Goal: Information Seeking & Learning: Learn about a topic

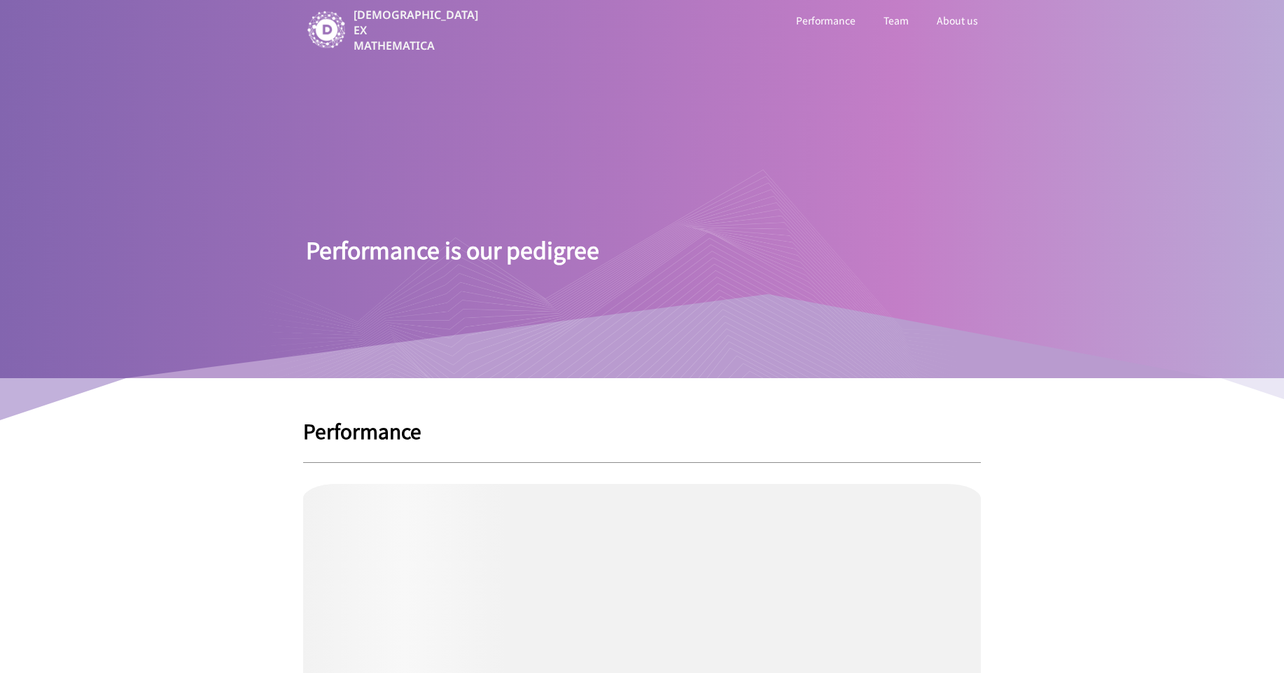
click at [890, 20] on link "Team" at bounding box center [896, 20] width 31 height 18
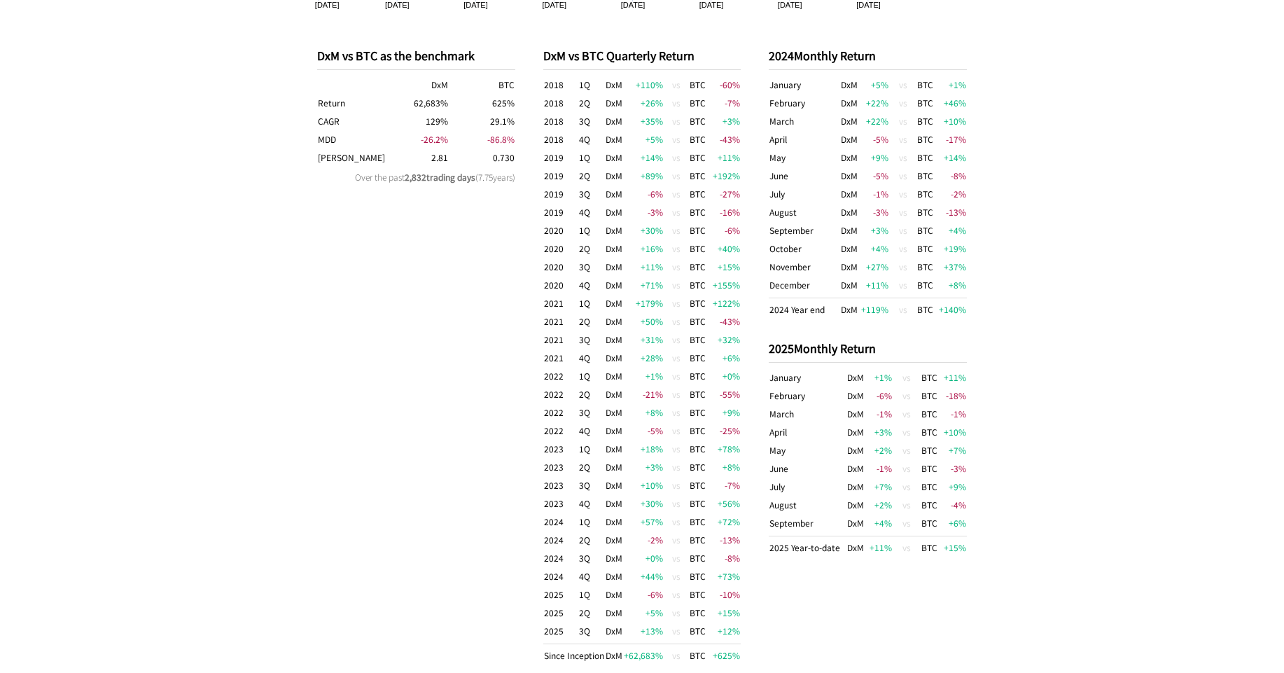
scroll to position [1484, 0]
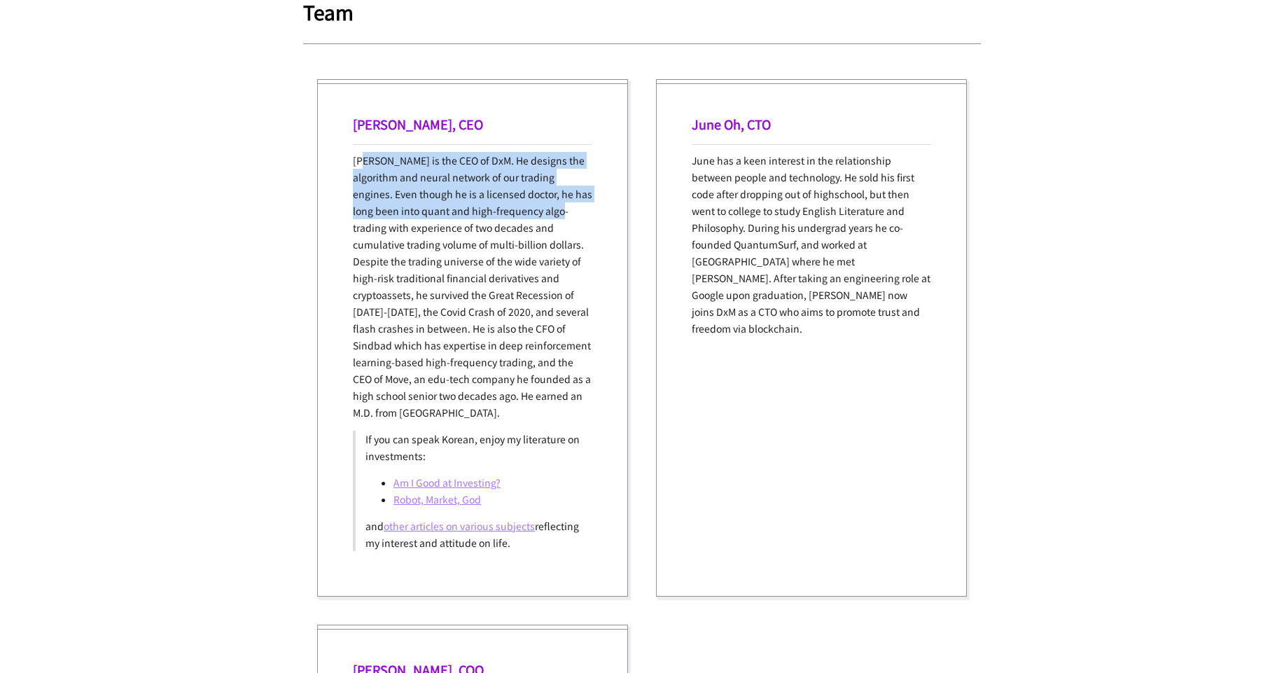
drag, startPoint x: 379, startPoint y: 160, endPoint x: 562, endPoint y: 204, distance: 188.1
click at [562, 204] on p "[PERSON_NAME] is the CEO of DxM. He designs the algorithm and neural network of…" at bounding box center [472, 286] width 239 height 269
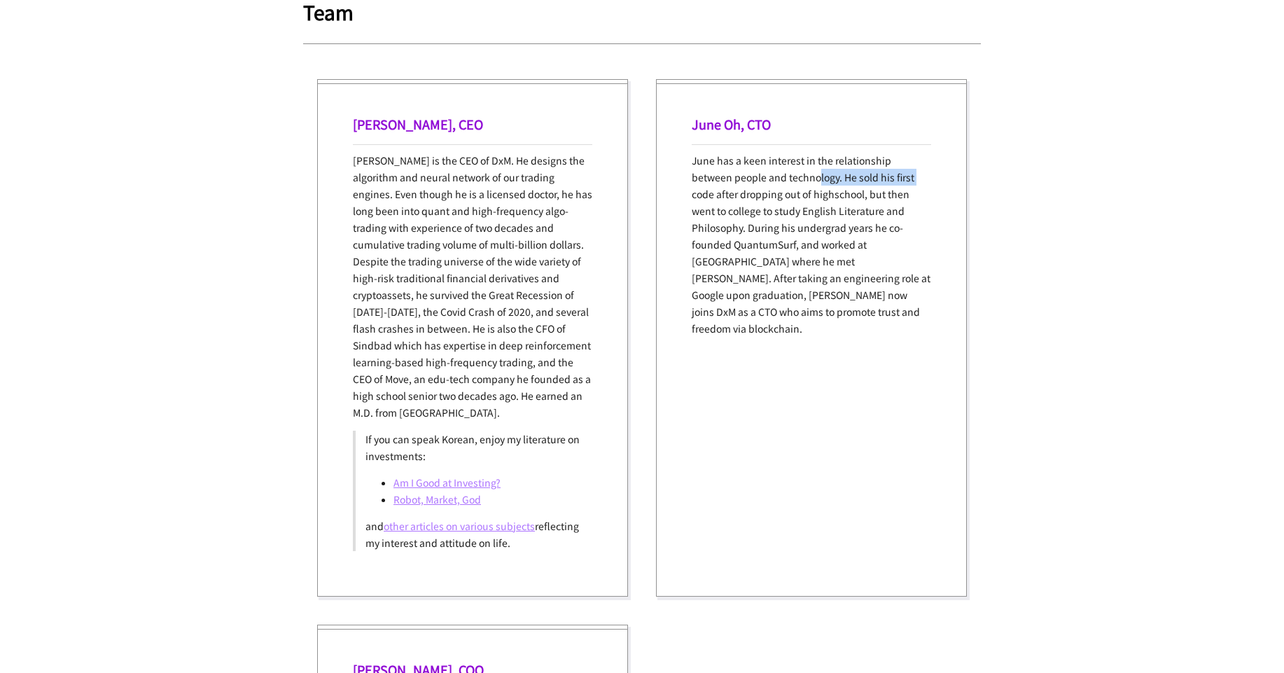
drag, startPoint x: 801, startPoint y: 172, endPoint x: 873, endPoint y: 180, distance: 72.6
click at [873, 180] on p "June has a keen interest in the relationship between people and technology. He …" at bounding box center [811, 244] width 239 height 185
click at [798, 276] on p "June has a keen interest in the relationship between people and technology. He …" at bounding box center [811, 244] width 239 height 185
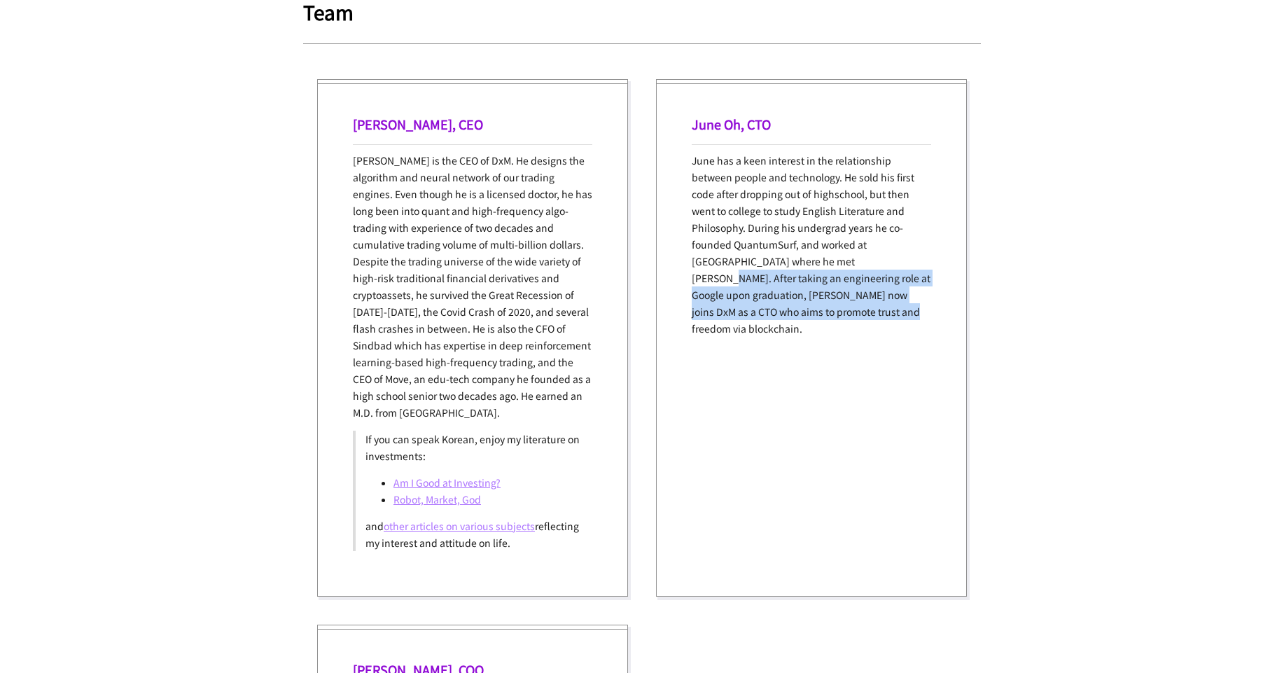
drag, startPoint x: 726, startPoint y: 266, endPoint x: 883, endPoint y: 303, distance: 161.8
click at [883, 303] on div "June Oh, CTO June has a keen interest in the relationship between people and te…" at bounding box center [811, 337] width 311 height 517
click at [859, 347] on div "June Oh, CTO June has a keen interest in the relationship between people and te…" at bounding box center [811, 337] width 311 height 517
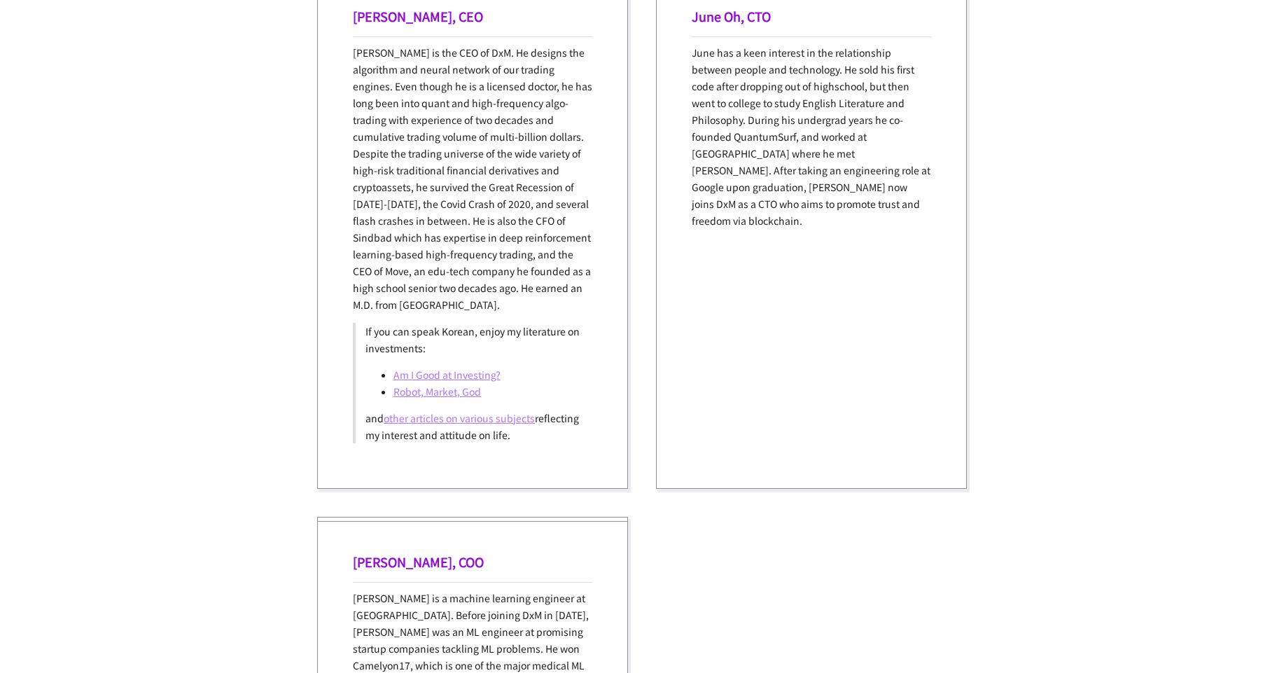
scroll to position [1736, 0]
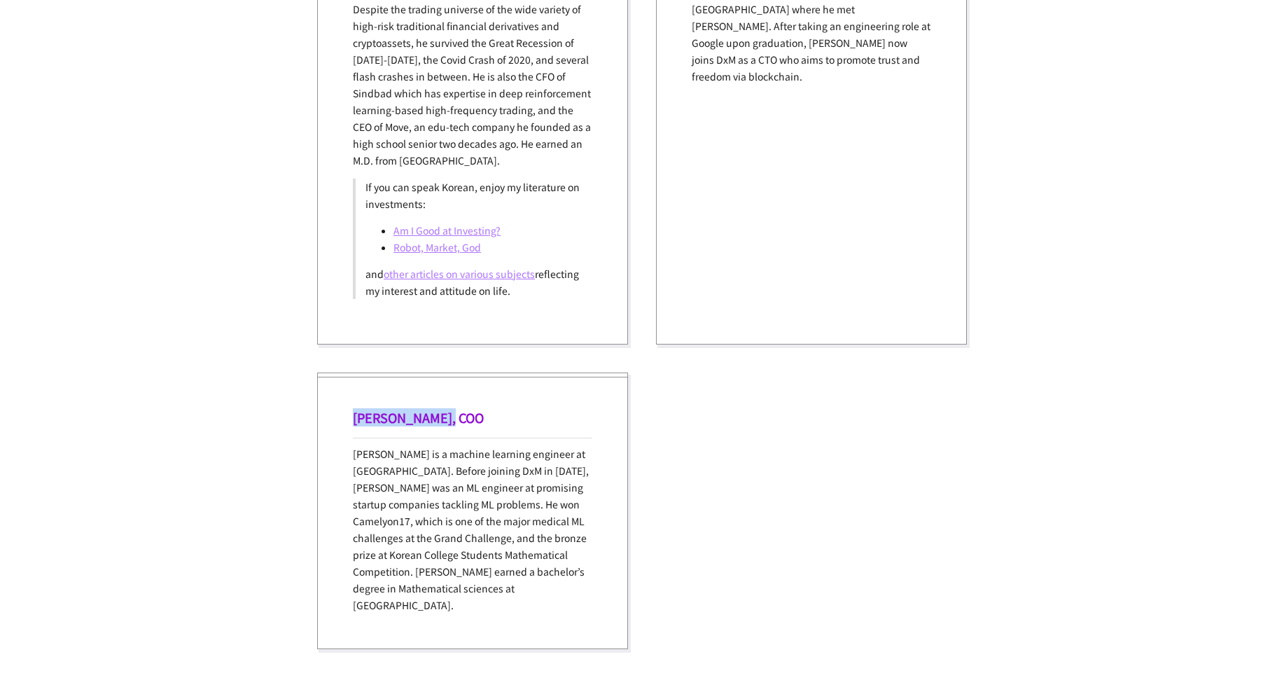
drag, startPoint x: 418, startPoint y: 414, endPoint x: 440, endPoint y: 419, distance: 23.1
click at [440, 419] on h1 "[PERSON_NAME], COO" at bounding box center [472, 417] width 239 height 18
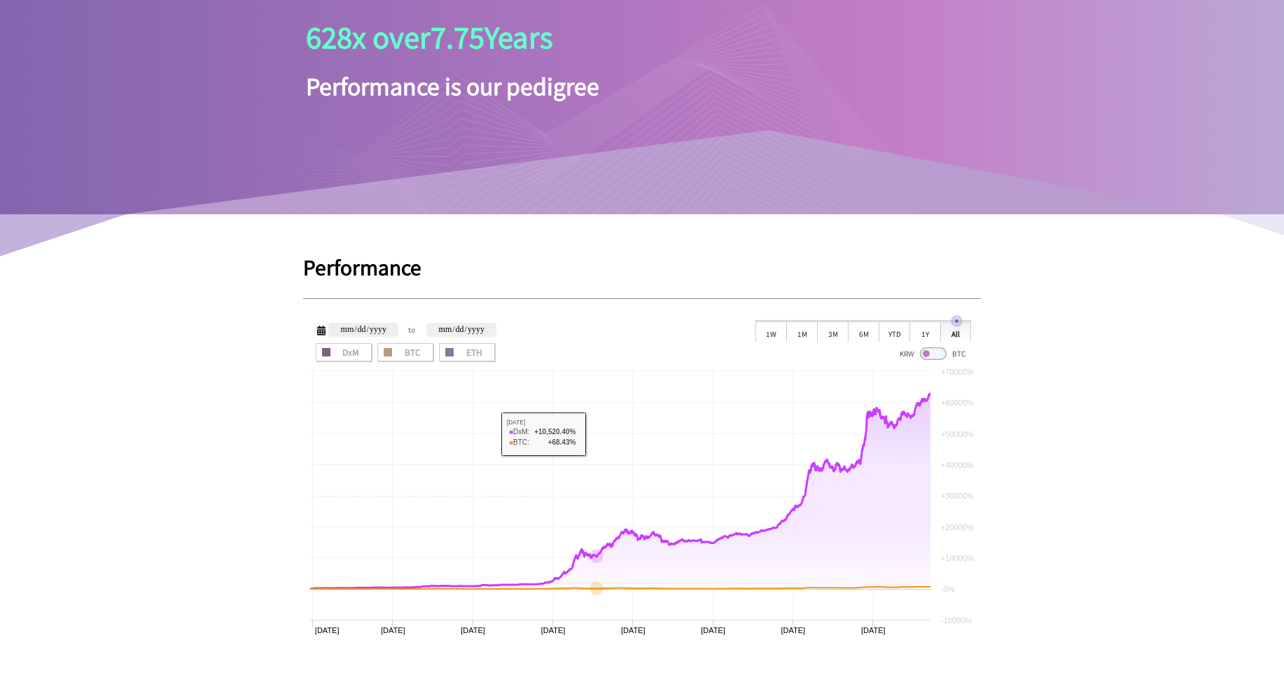
scroll to position [0, 0]
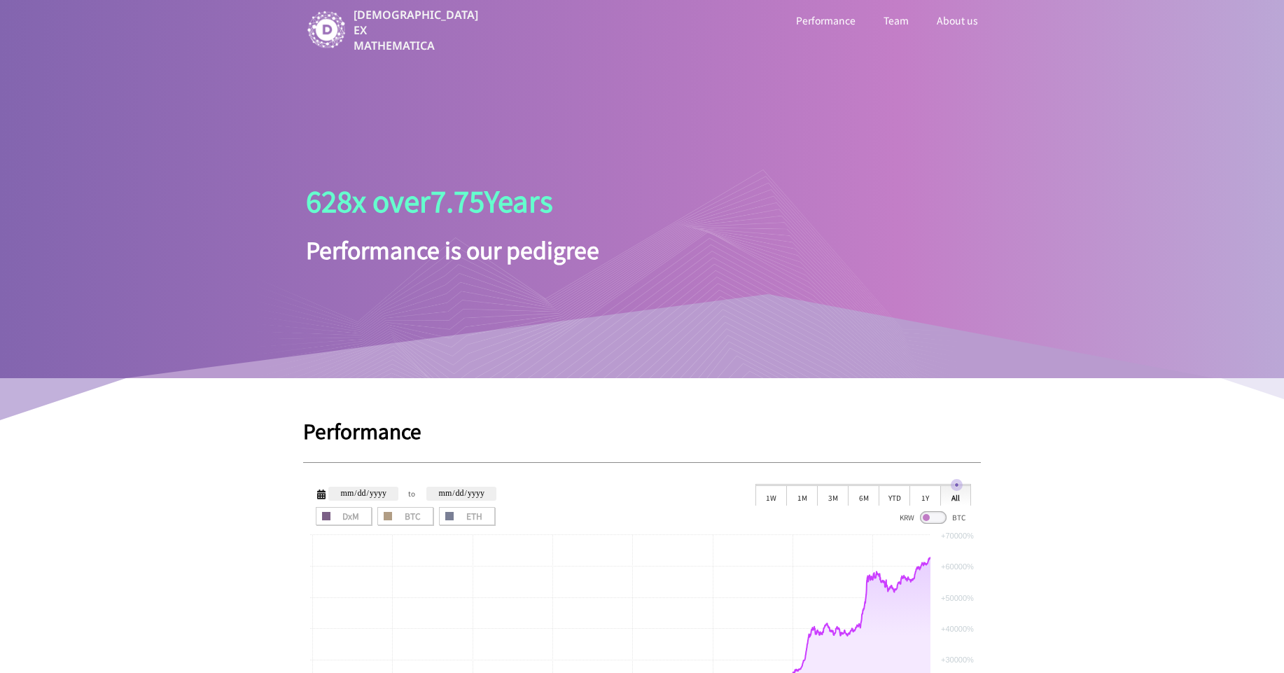
click at [965, 19] on link "About us" at bounding box center [957, 20] width 47 height 18
click at [895, 23] on link "Team" at bounding box center [896, 20] width 31 height 18
click at [851, 20] on link "Performance" at bounding box center [825, 20] width 65 height 18
click at [830, 22] on link "Performance" at bounding box center [825, 20] width 65 height 18
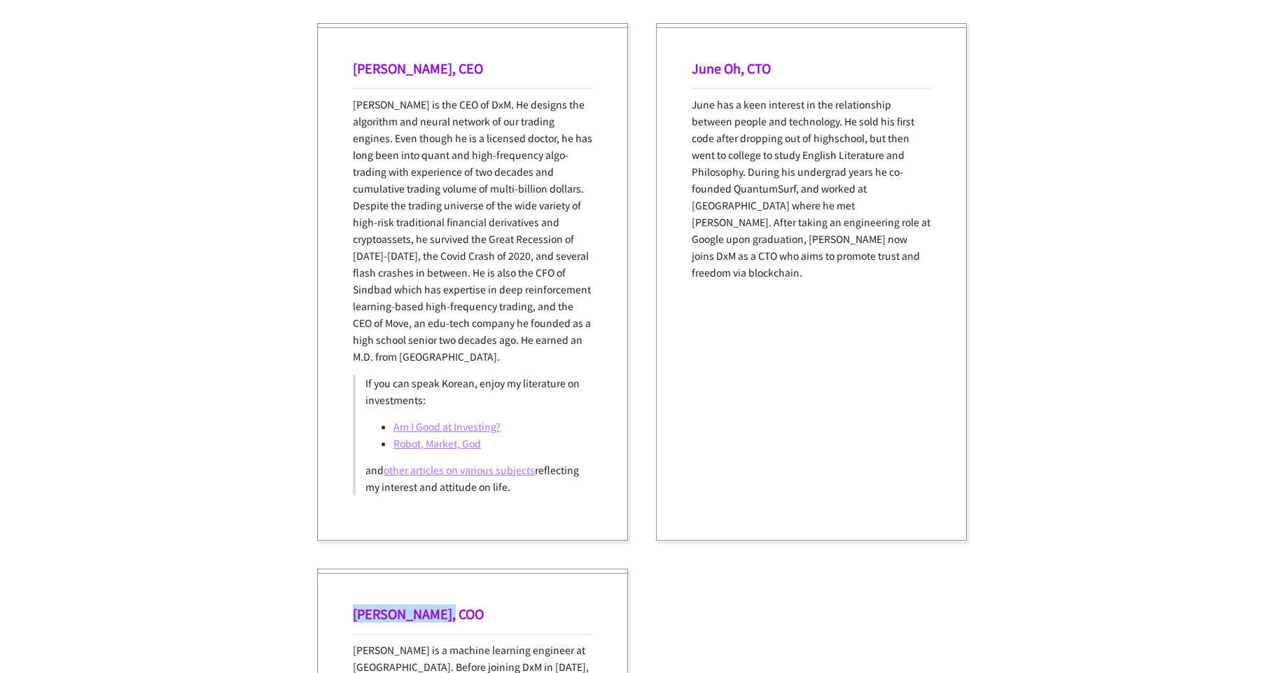
scroll to position [1680, 0]
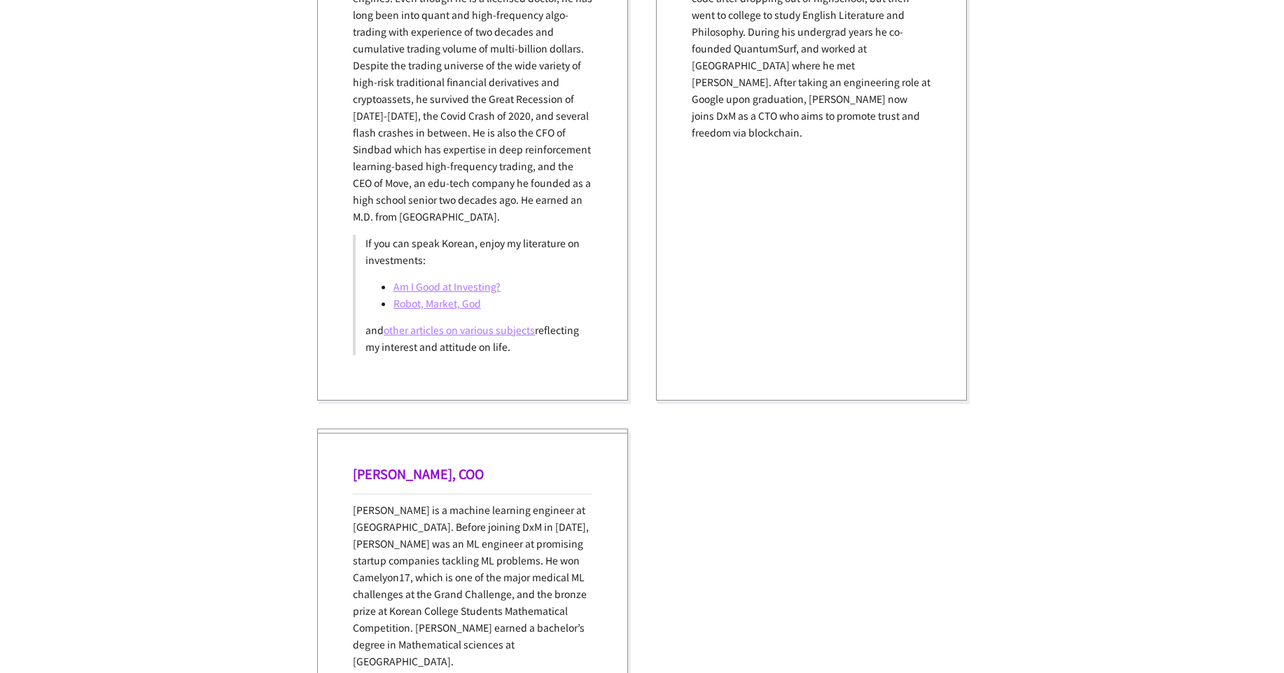
drag, startPoint x: 418, startPoint y: 79, endPoint x: 532, endPoint y: 221, distance: 182.3
click at [533, 221] on p "[PERSON_NAME] is the CEO of DxM. He designs the algorithm and neural network of…" at bounding box center [472, 90] width 239 height 269
drag, startPoint x: 466, startPoint y: 203, endPoint x: 505, endPoint y: 232, distance: 49.2
click at [506, 232] on div "[PERSON_NAME] is the CEO of DxM. He designs the algorithm and neural network of…" at bounding box center [472, 155] width 239 height 399
click at [298, 273] on div "**********" at bounding box center [642, 37] width 1284 height 3434
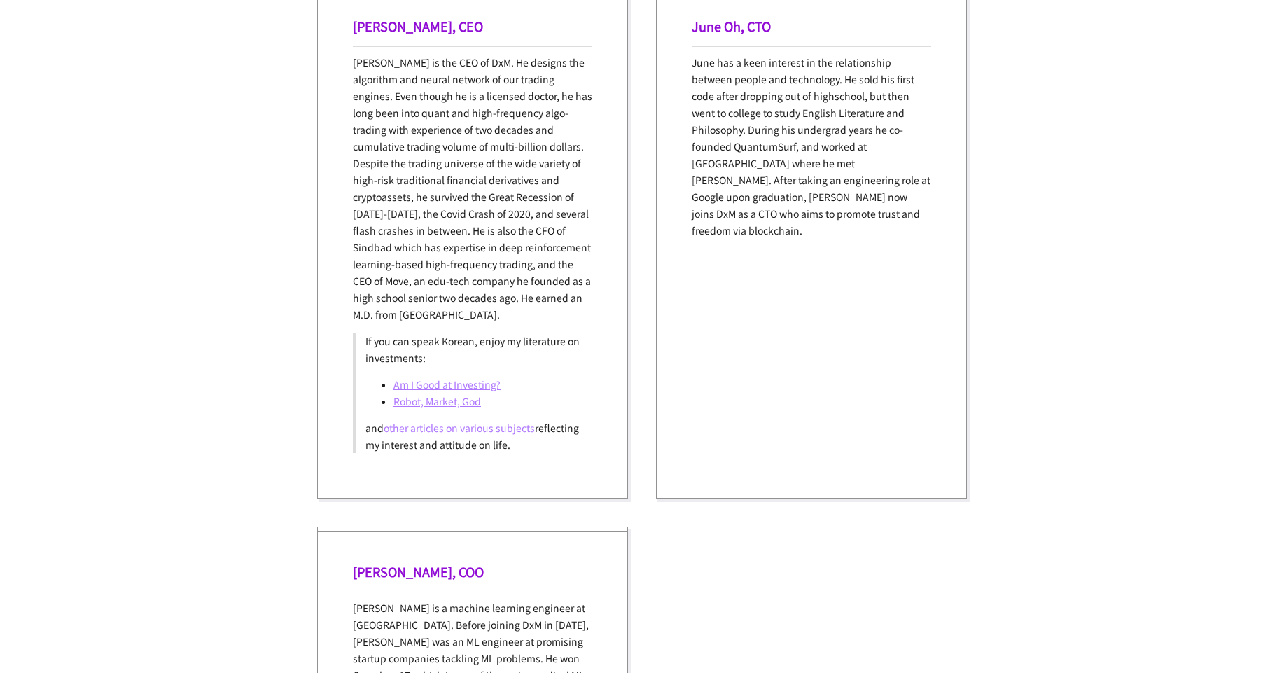
scroll to position [1512, 0]
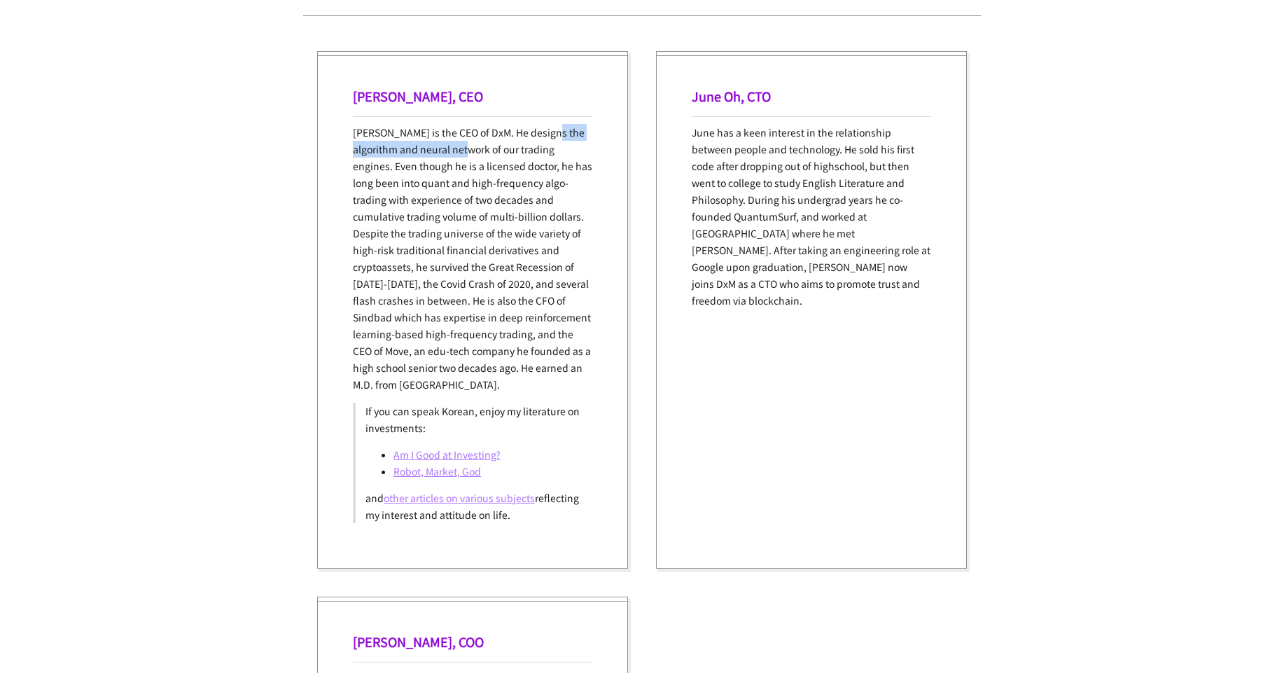
drag, startPoint x: 479, startPoint y: 137, endPoint x: 557, endPoint y: 131, distance: 78.7
click at [557, 131] on p "[PERSON_NAME] is the CEO of DxM. He designs the algorithm and neural network of…" at bounding box center [472, 258] width 239 height 269
click at [479, 155] on p "[PERSON_NAME] is the CEO of DxM. He designs the algorithm and neural network of…" at bounding box center [472, 258] width 239 height 269
drag, startPoint x: 409, startPoint y: 154, endPoint x: 510, endPoint y: 150, distance: 101.6
click at [510, 150] on p "[PERSON_NAME] is the CEO of DxM. He designs the algorithm and neural network of…" at bounding box center [472, 258] width 239 height 269
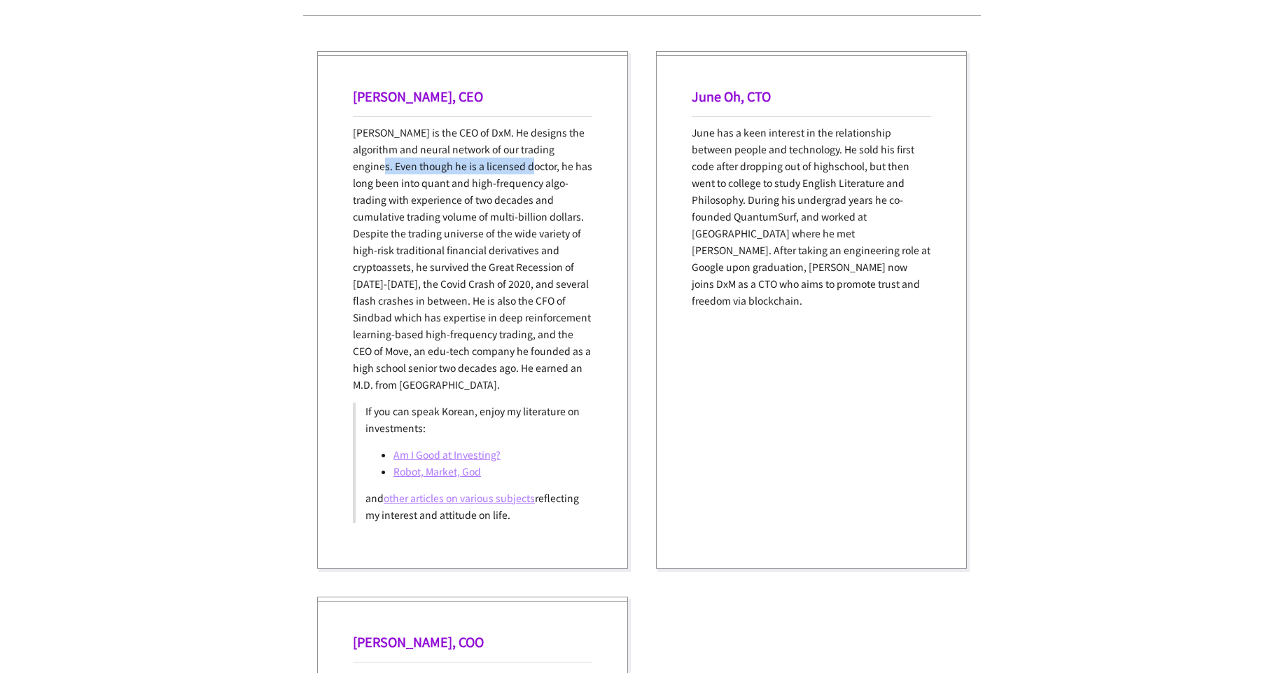
drag, startPoint x: 387, startPoint y: 167, endPoint x: 530, endPoint y: 166, distance: 142.8
click at [531, 165] on p "[PERSON_NAME] is the CEO of DxM. He designs the algorithm and neural network of…" at bounding box center [472, 258] width 239 height 269
click at [438, 197] on p "[PERSON_NAME] is the CEO of DxM. He designs the algorithm and neural network of…" at bounding box center [472, 258] width 239 height 269
drag, startPoint x: 372, startPoint y: 91, endPoint x: 447, endPoint y: 99, distance: 76.1
click at [447, 99] on h1 "[PERSON_NAME], CEO" at bounding box center [472, 96] width 239 height 18
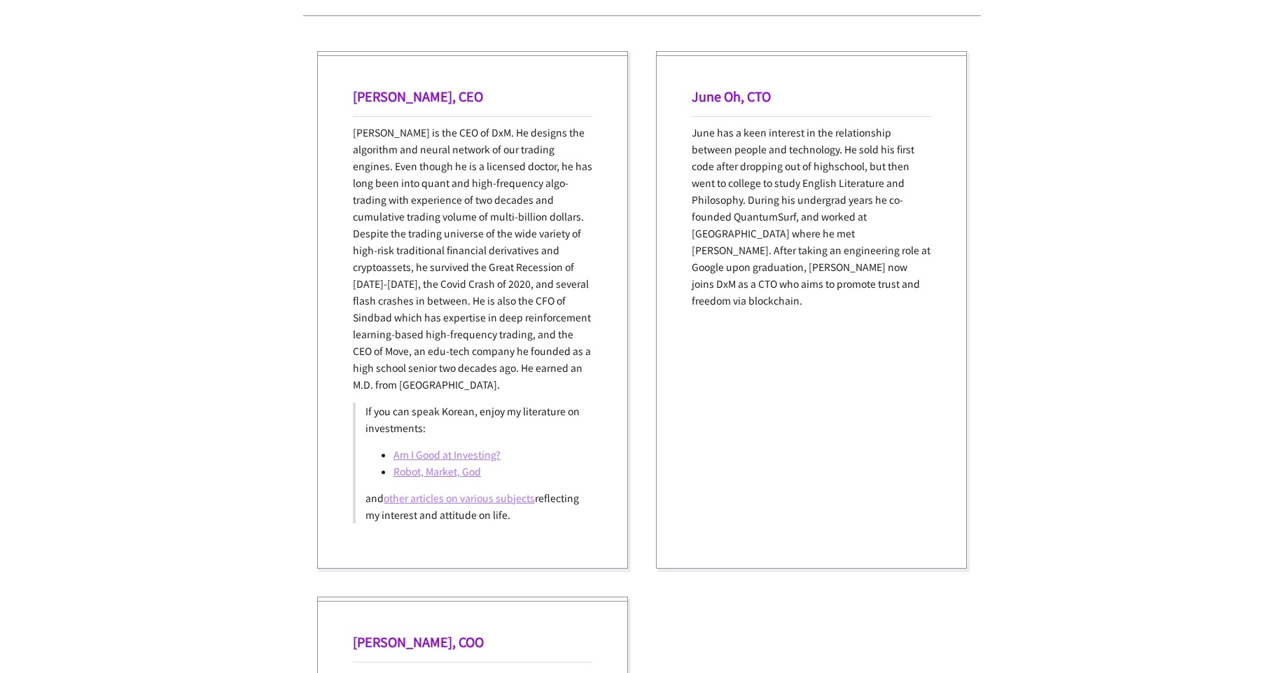
click at [450, 100] on h1 "[PERSON_NAME], CEO" at bounding box center [472, 96] width 239 height 18
drag, startPoint x: 445, startPoint y: 97, endPoint x: 358, endPoint y: 105, distance: 87.1
click at [358, 105] on div "[PERSON_NAME], CEO [PERSON_NAME] is the CEO of DxM. He designs the algorithm an…" at bounding box center [472, 309] width 311 height 517
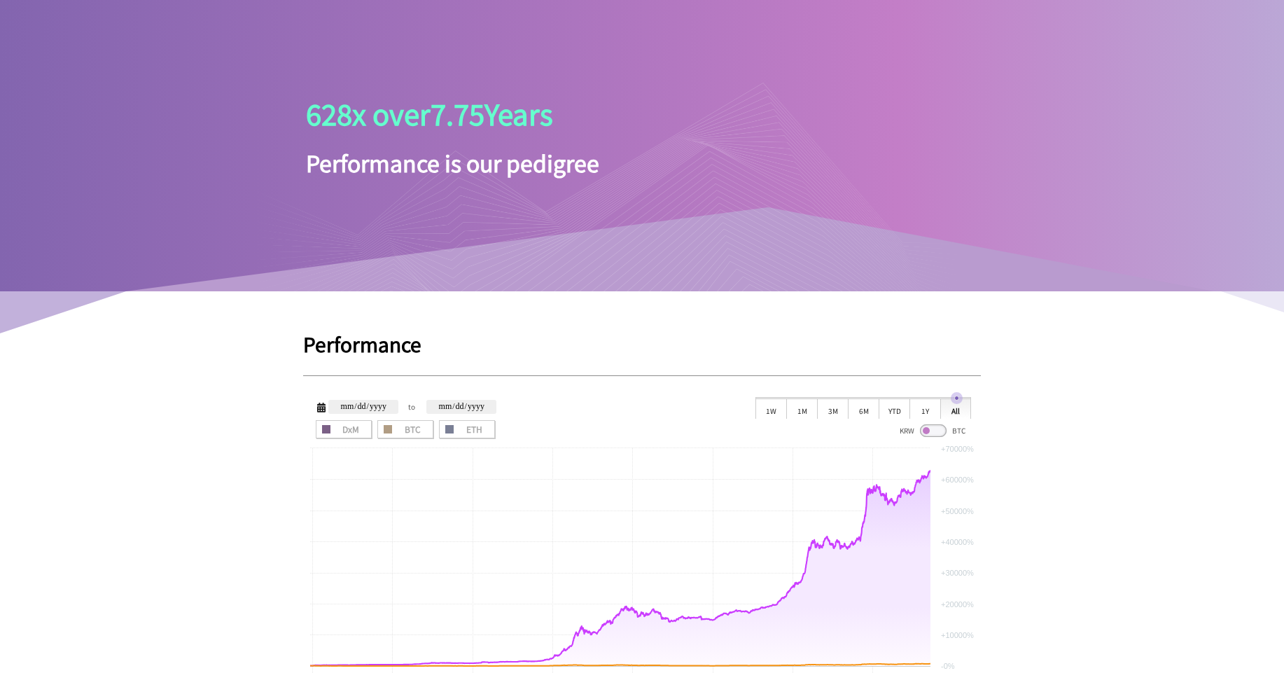
scroll to position [0, 0]
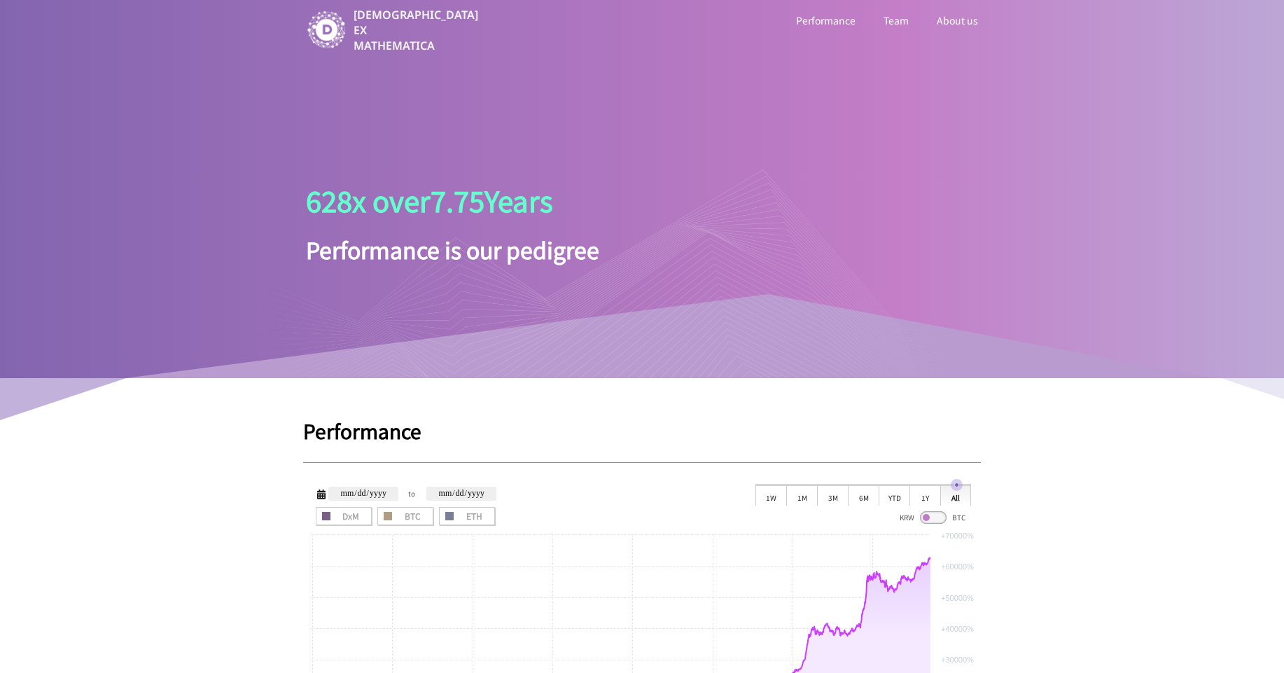
click at [903, 26] on link "Team" at bounding box center [896, 20] width 31 height 18
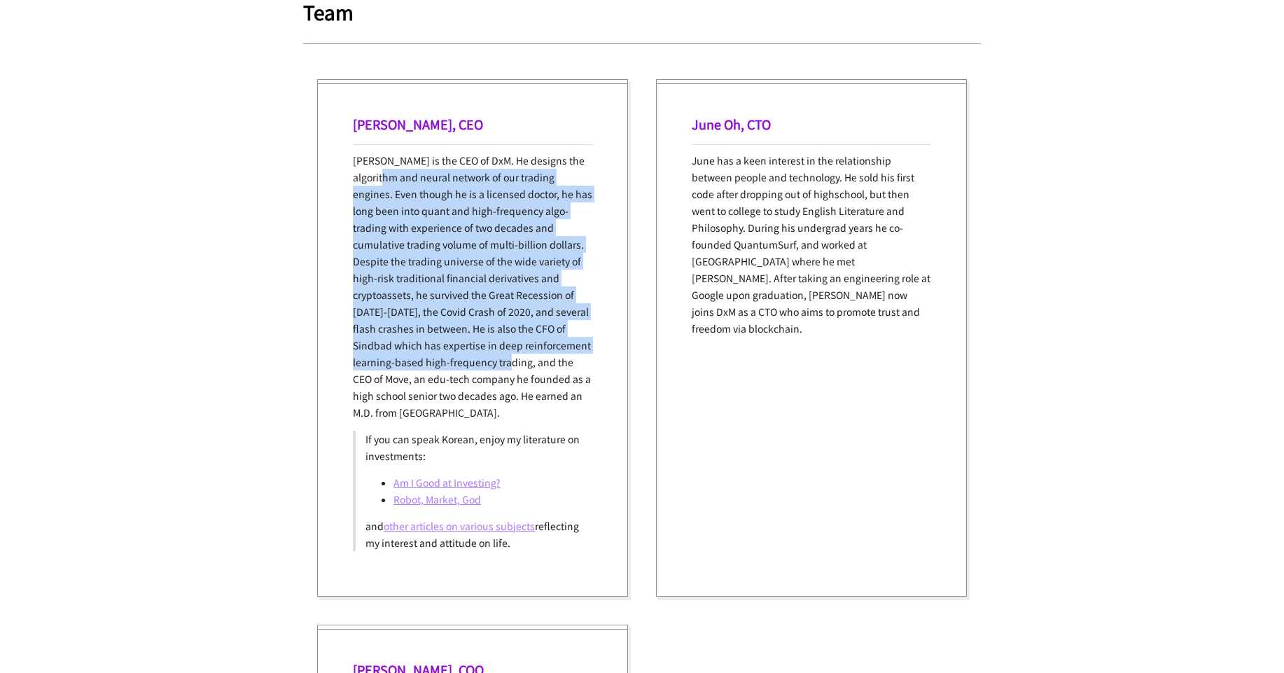
drag, startPoint x: 382, startPoint y: 183, endPoint x: 527, endPoint y: 365, distance: 232.7
click at [527, 365] on p "[PERSON_NAME] is the CEO of DxM. He designs the algorithm and neural network of…" at bounding box center [472, 286] width 239 height 269
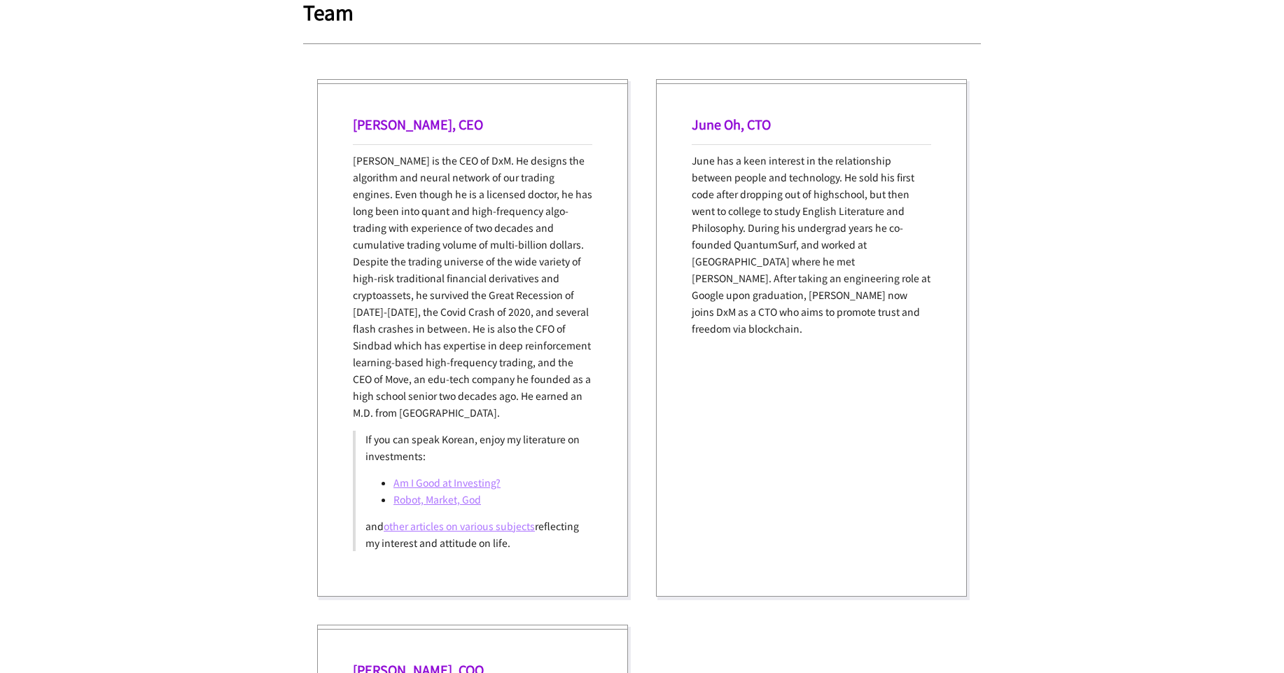
click at [568, 375] on p "[PERSON_NAME] is the CEO of DxM. He designs the algorithm and neural network of…" at bounding box center [472, 286] width 239 height 269
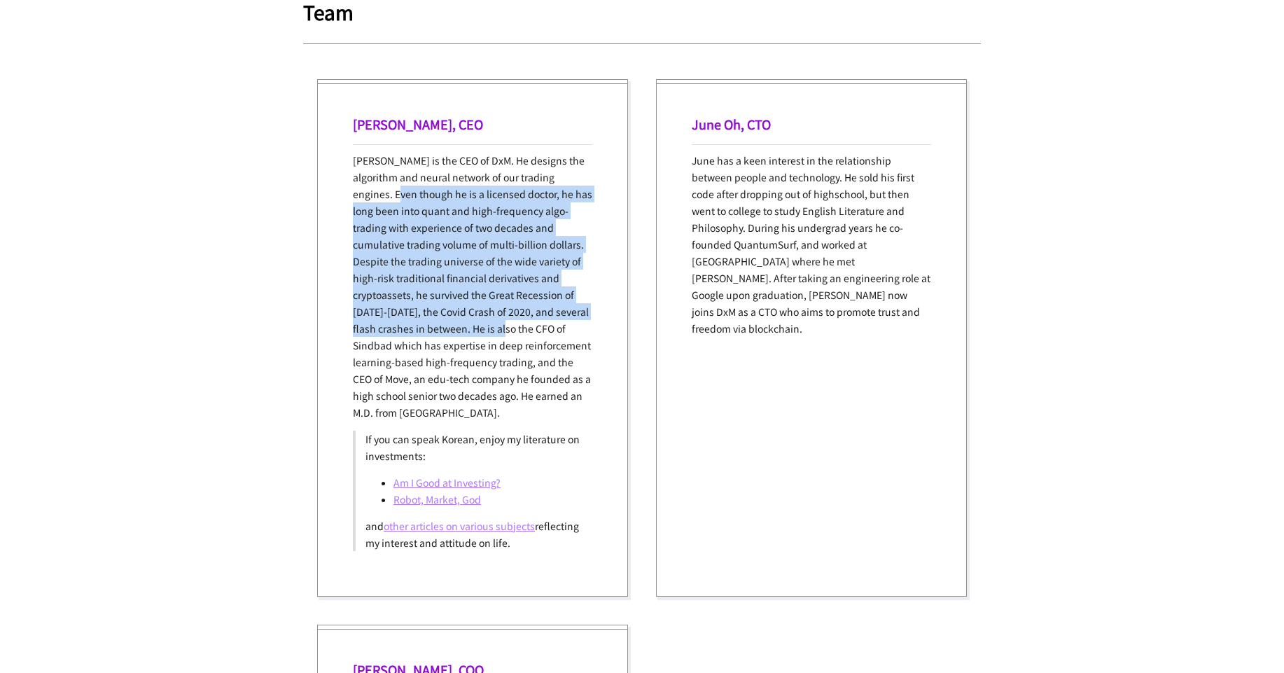
drag, startPoint x: 405, startPoint y: 204, endPoint x: 519, endPoint y: 321, distance: 163.4
click at [519, 321] on p "[PERSON_NAME] is the CEO of DxM. He designs the algorithm and neural network of…" at bounding box center [472, 286] width 239 height 269
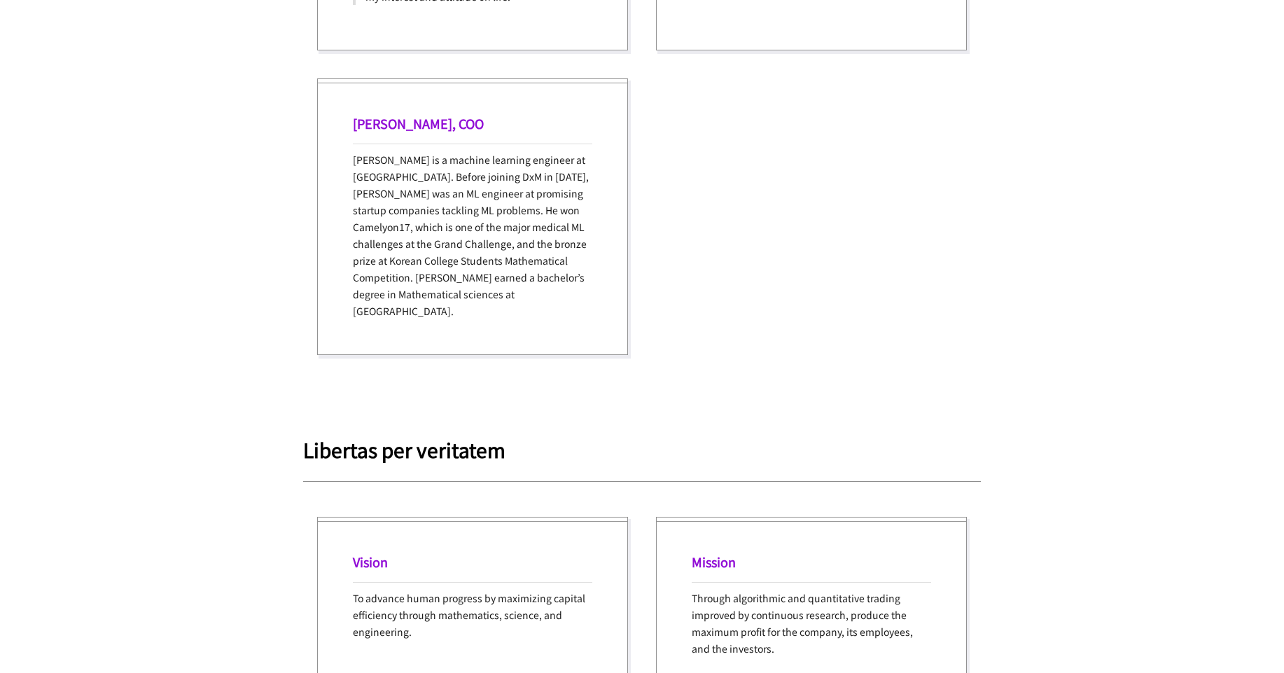
scroll to position [2072, 0]
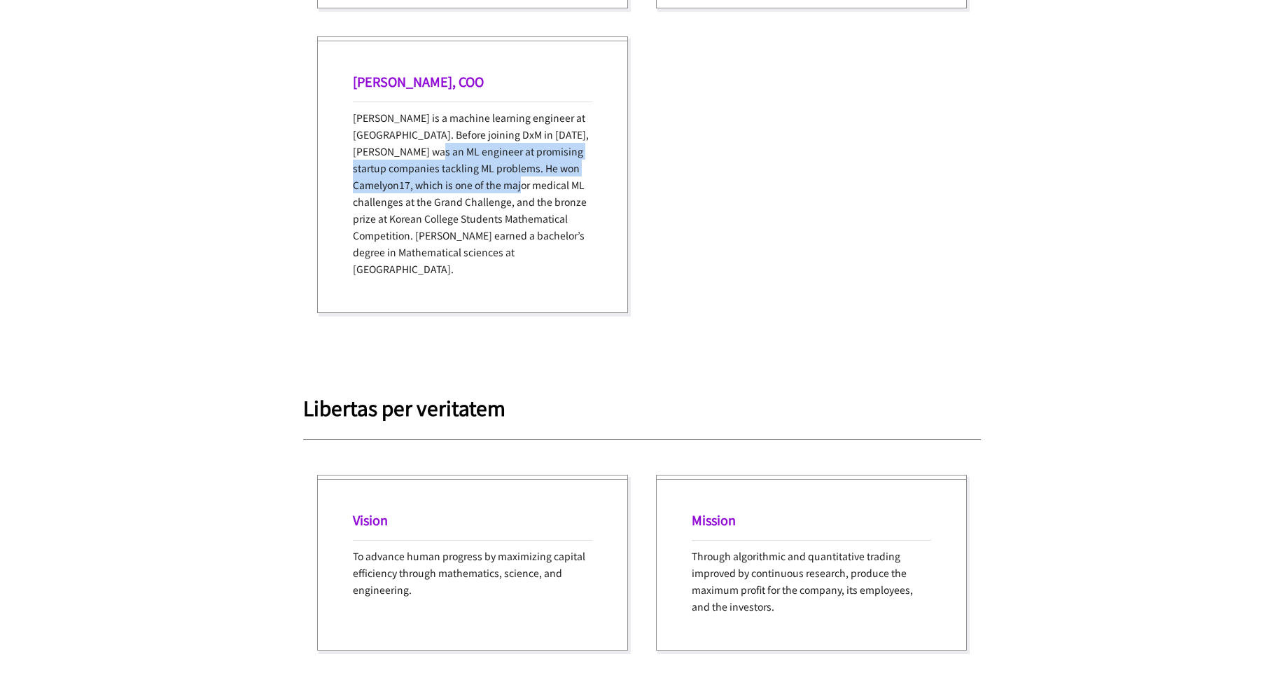
drag, startPoint x: 470, startPoint y: 176, endPoint x: 502, endPoint y: 181, distance: 31.9
click at [502, 181] on p "[PERSON_NAME] is a machine learning engineer at [GEOGRAPHIC_DATA]. Before joini…" at bounding box center [472, 193] width 239 height 168
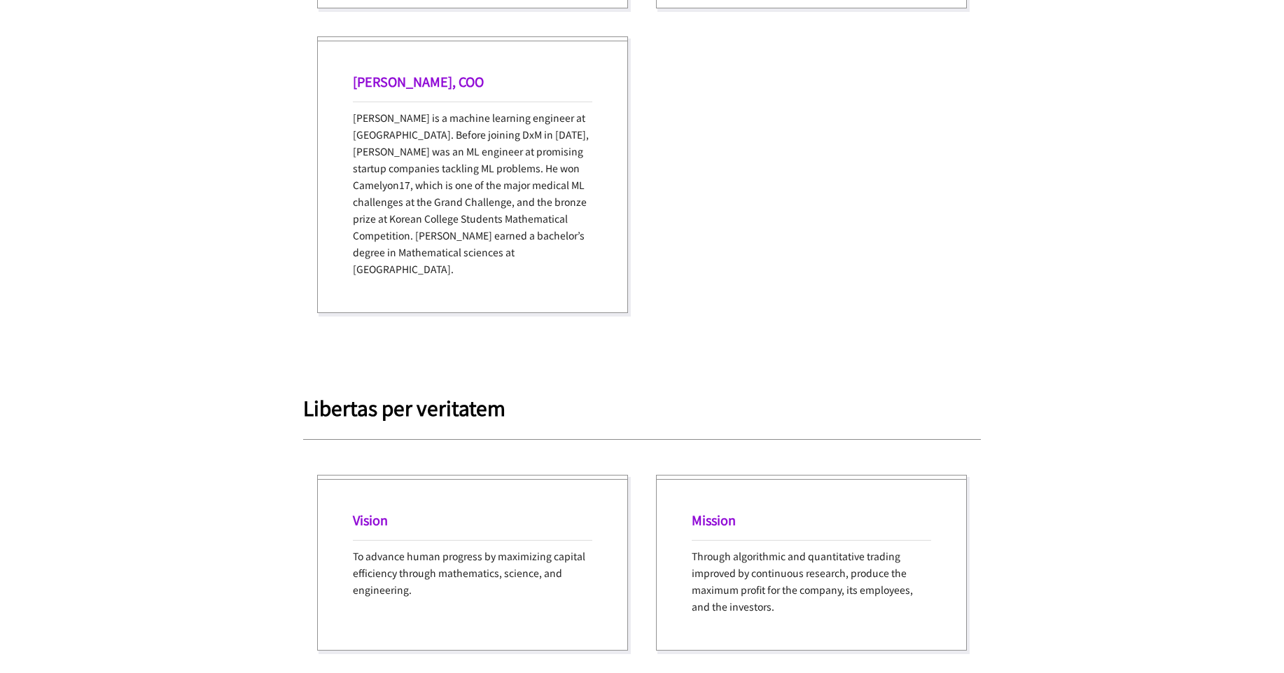
click at [666, 253] on div "[PERSON_NAME], [PERSON_NAME] is a machine learning engineer at [GEOGRAPHIC_DATA…" at bounding box center [642, 174] width 678 height 305
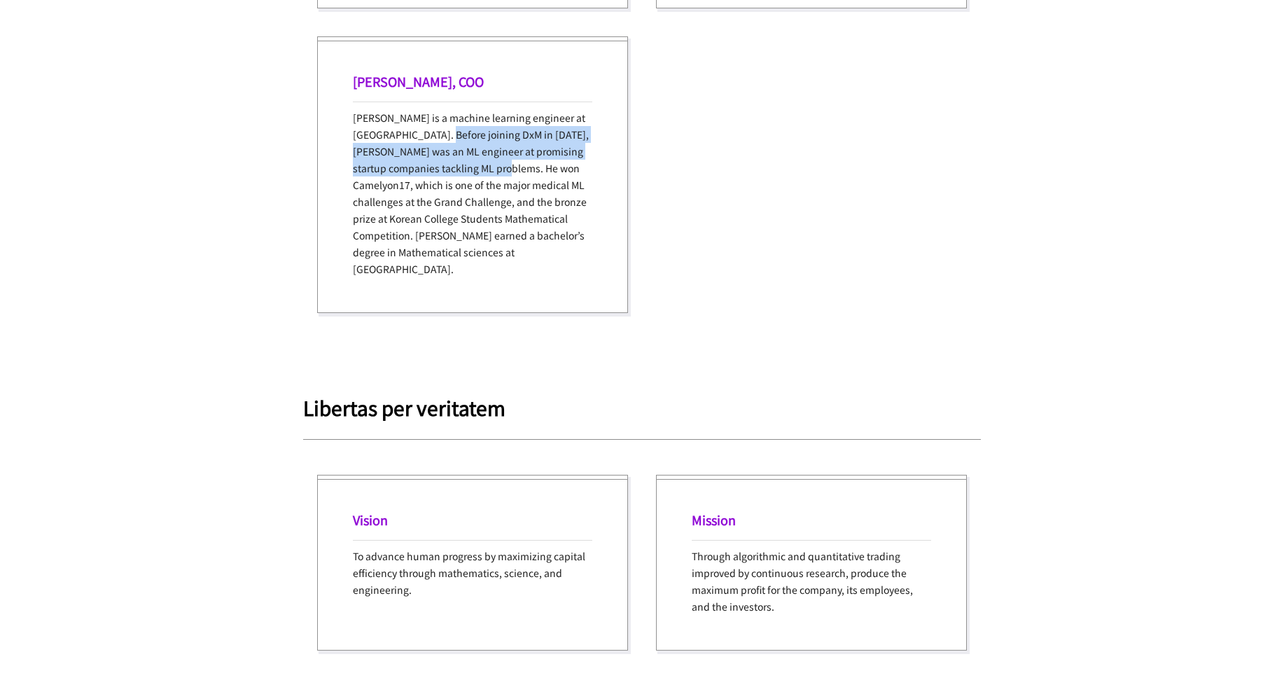
drag, startPoint x: 434, startPoint y: 141, endPoint x: 501, endPoint y: 162, distance: 70.4
click at [501, 162] on p "[PERSON_NAME] is a machine learning engineer at [GEOGRAPHIC_DATA]. Before joini…" at bounding box center [472, 193] width 239 height 168
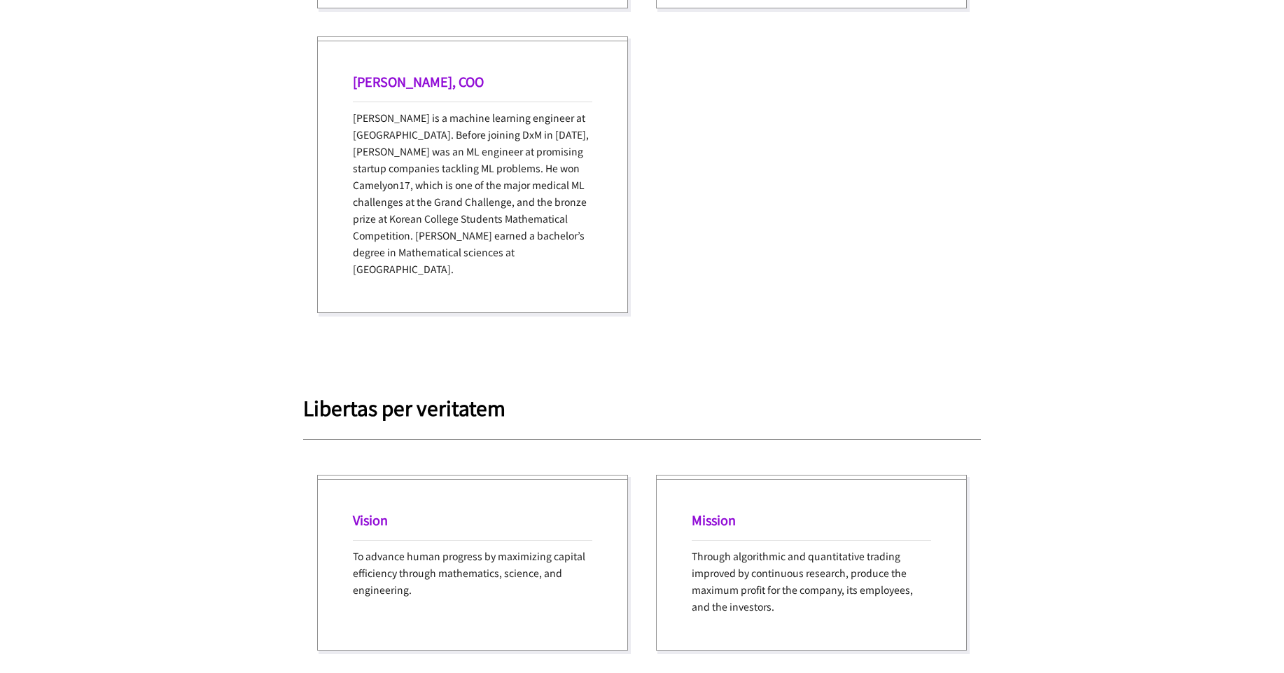
click at [734, 224] on div "[PERSON_NAME], [PERSON_NAME] is a machine learning engineer at [GEOGRAPHIC_DATA…" at bounding box center [642, 174] width 678 height 305
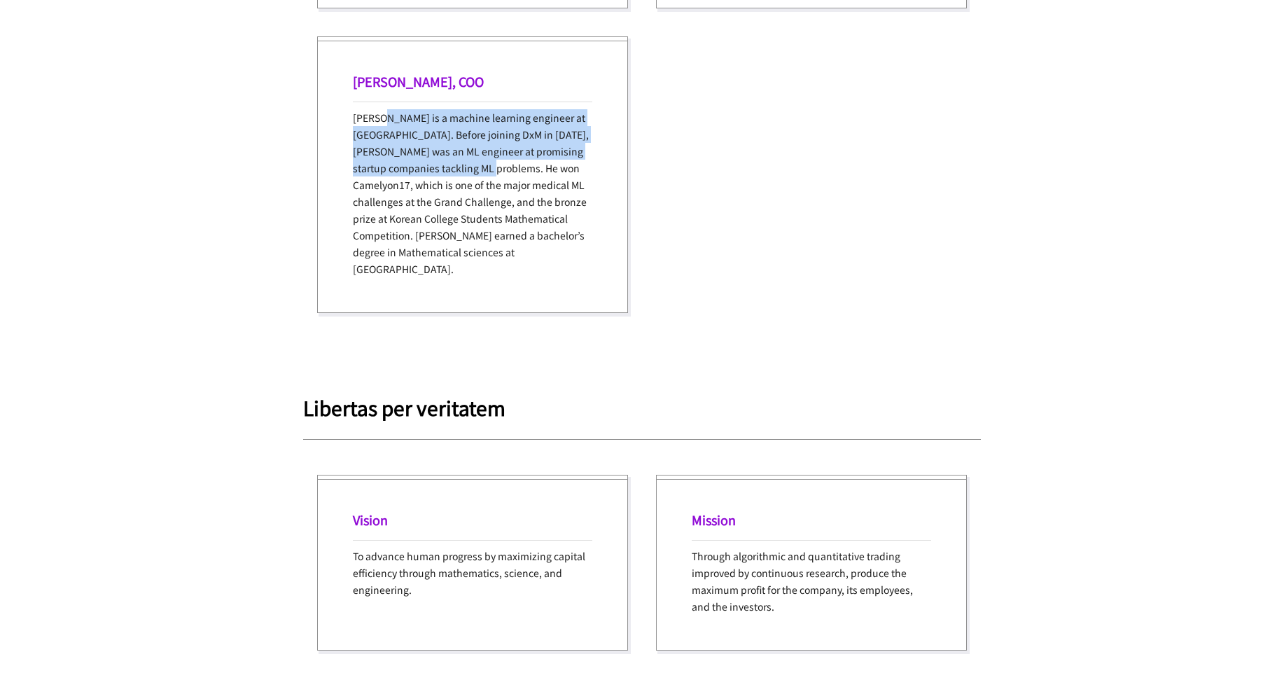
drag, startPoint x: 385, startPoint y: 121, endPoint x: 491, endPoint y: 161, distance: 113.0
click at [491, 161] on p "[PERSON_NAME] is a machine learning engineer at [GEOGRAPHIC_DATA]. Before joini…" at bounding box center [472, 193] width 239 height 168
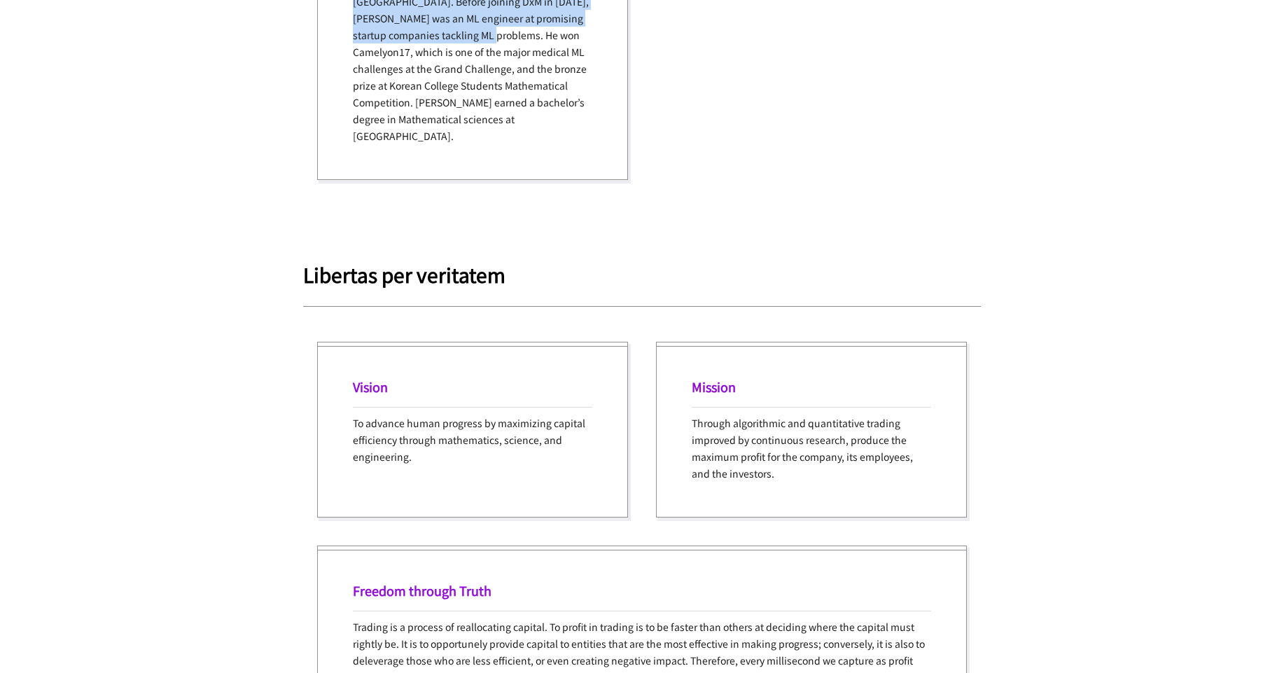
scroll to position [2324, 0]
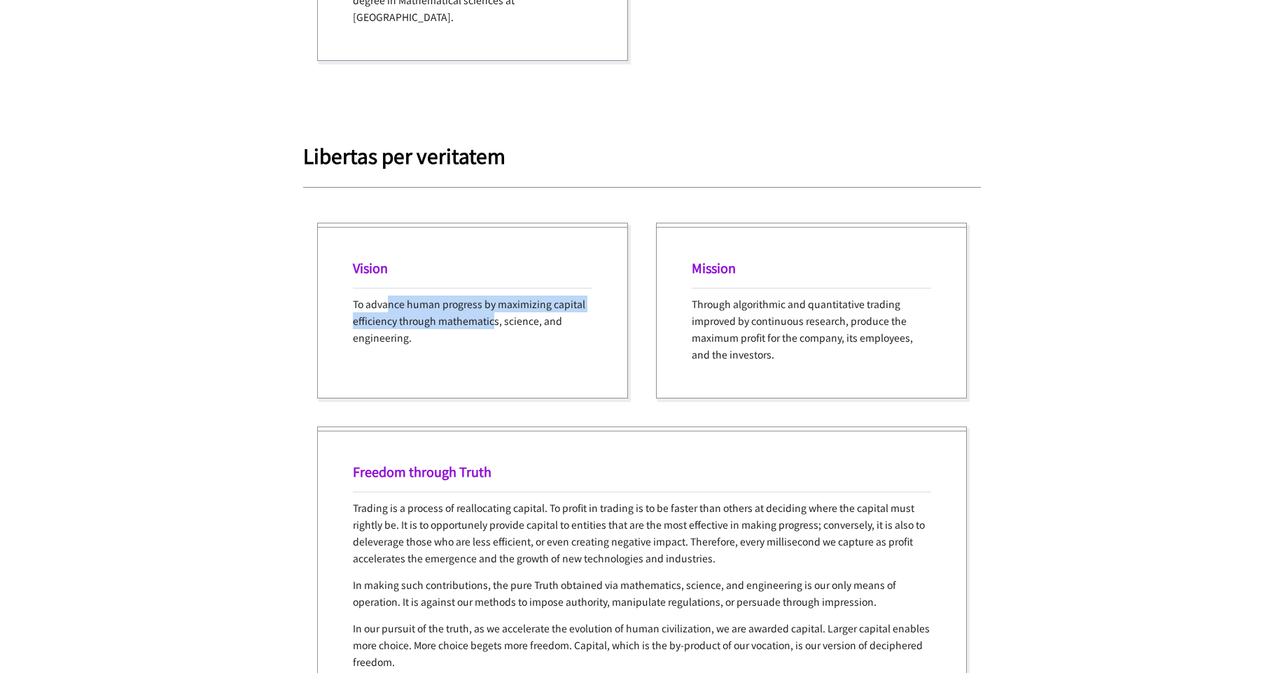
drag, startPoint x: 444, startPoint y: 302, endPoint x: 496, endPoint y: 307, distance: 52.7
click at [495, 309] on p "To advance human progress by maximizing capital efficiency through mathematics,…" at bounding box center [472, 320] width 239 height 50
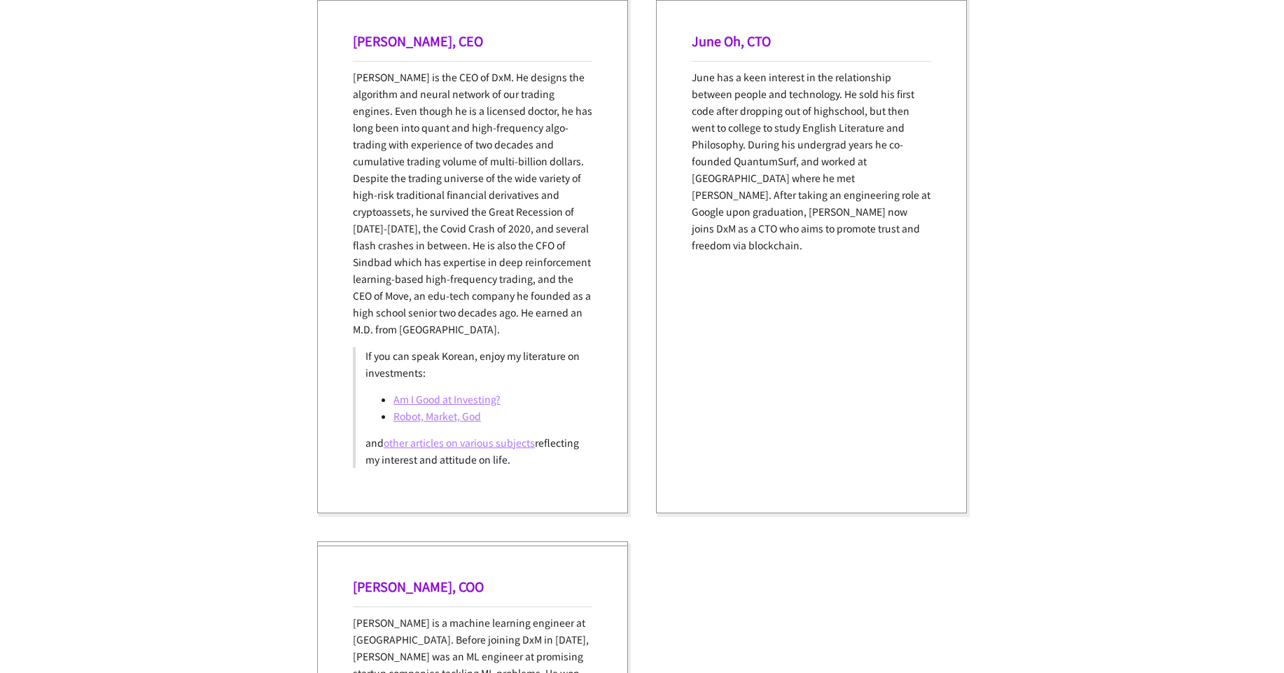
scroll to position [1483, 0]
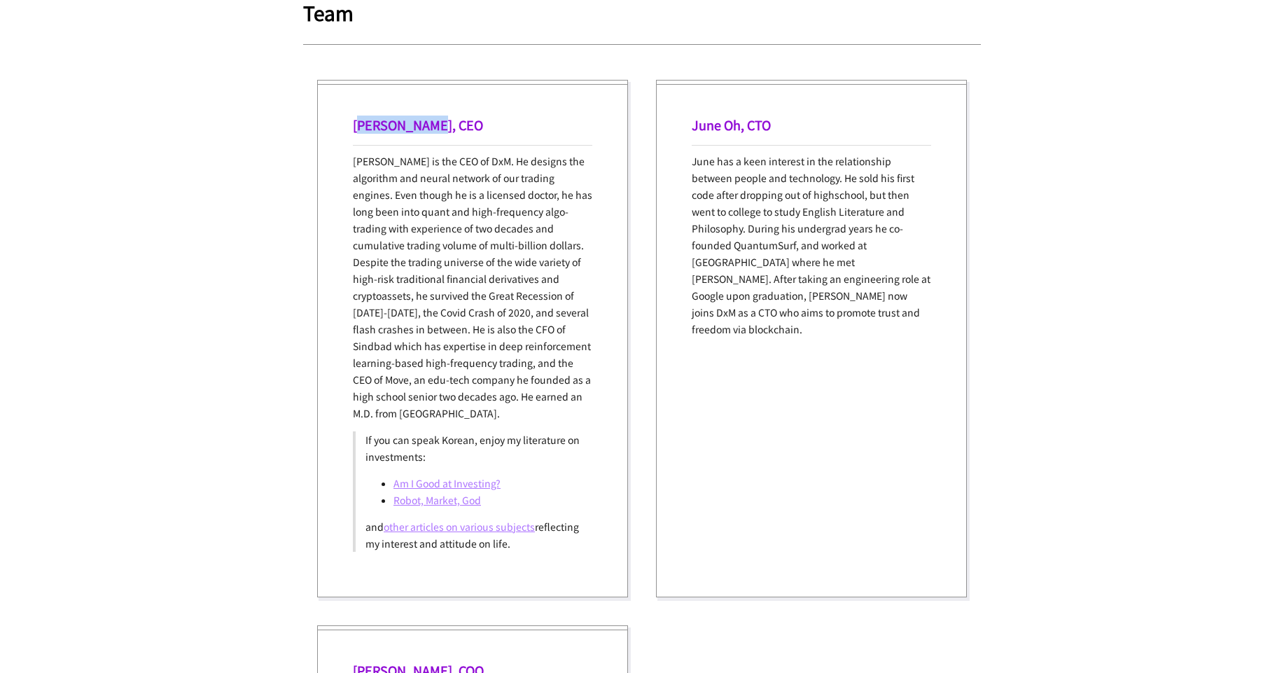
drag, startPoint x: 360, startPoint y: 120, endPoint x: 448, endPoint y: 124, distance: 88.3
click at [443, 122] on h1 "[PERSON_NAME], CEO" at bounding box center [472, 125] width 239 height 18
drag, startPoint x: 448, startPoint y: 124, endPoint x: 339, endPoint y: 129, distance: 109.3
click at [339, 128] on div "[PERSON_NAME], CEO [PERSON_NAME] is the CEO of DxM. He designs the algorithm an…" at bounding box center [472, 338] width 311 height 517
copy h1 "Kwangpok [PERSON_NAME]"
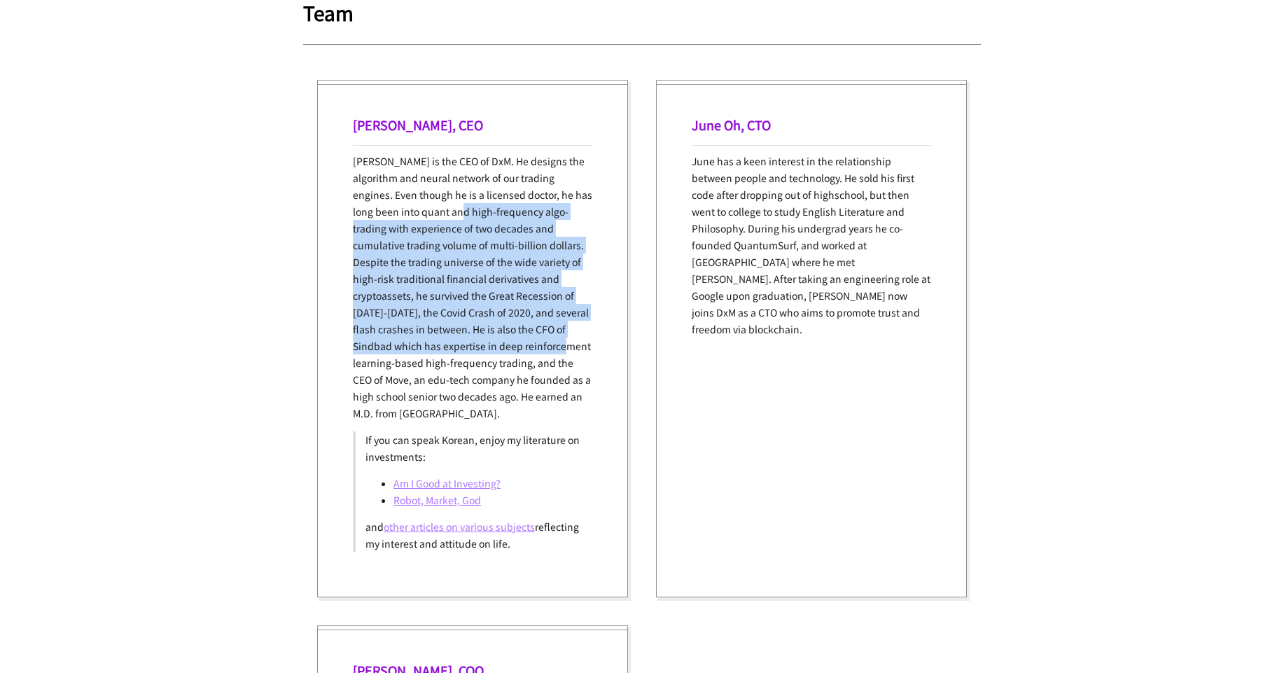
drag, startPoint x: 477, startPoint y: 232, endPoint x: 595, endPoint y: 339, distance: 159.6
click at [597, 342] on div "[PERSON_NAME], CEO [PERSON_NAME] is the CEO of DxM. He designs the algorithm an…" at bounding box center [472, 338] width 311 height 517
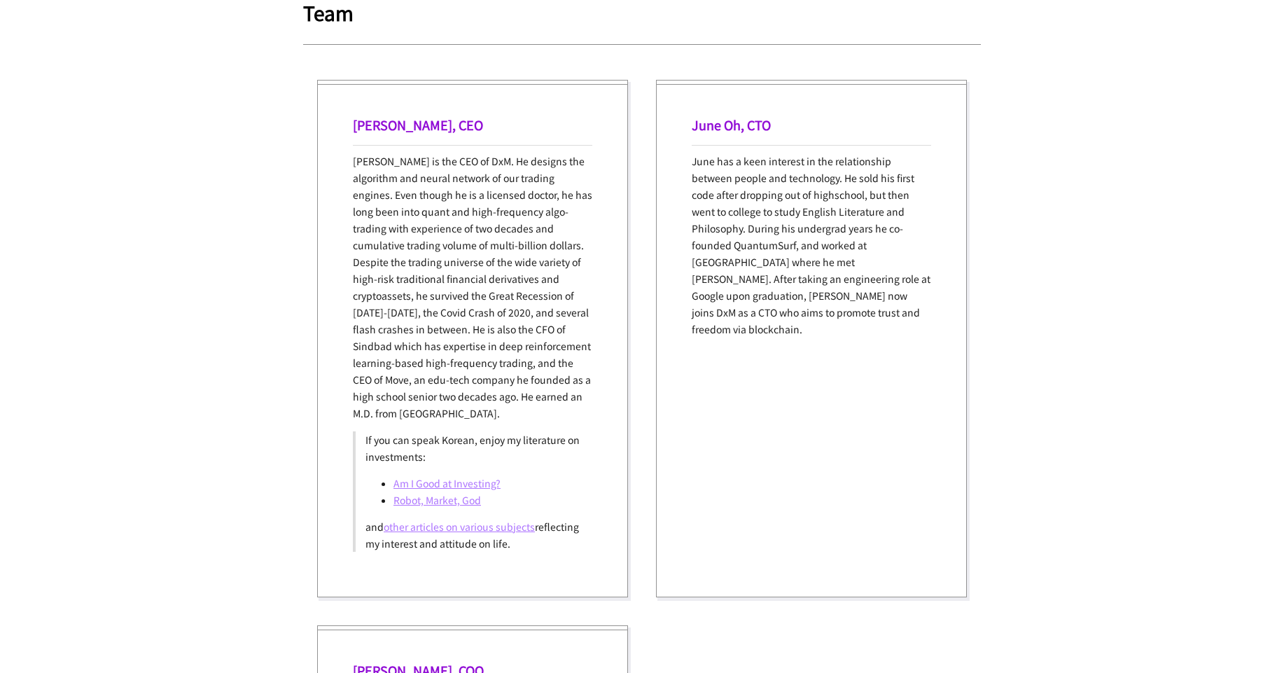
click at [453, 361] on p "[PERSON_NAME] is the CEO of DxM. He designs the algorithm and neural network of…" at bounding box center [472, 287] width 239 height 269
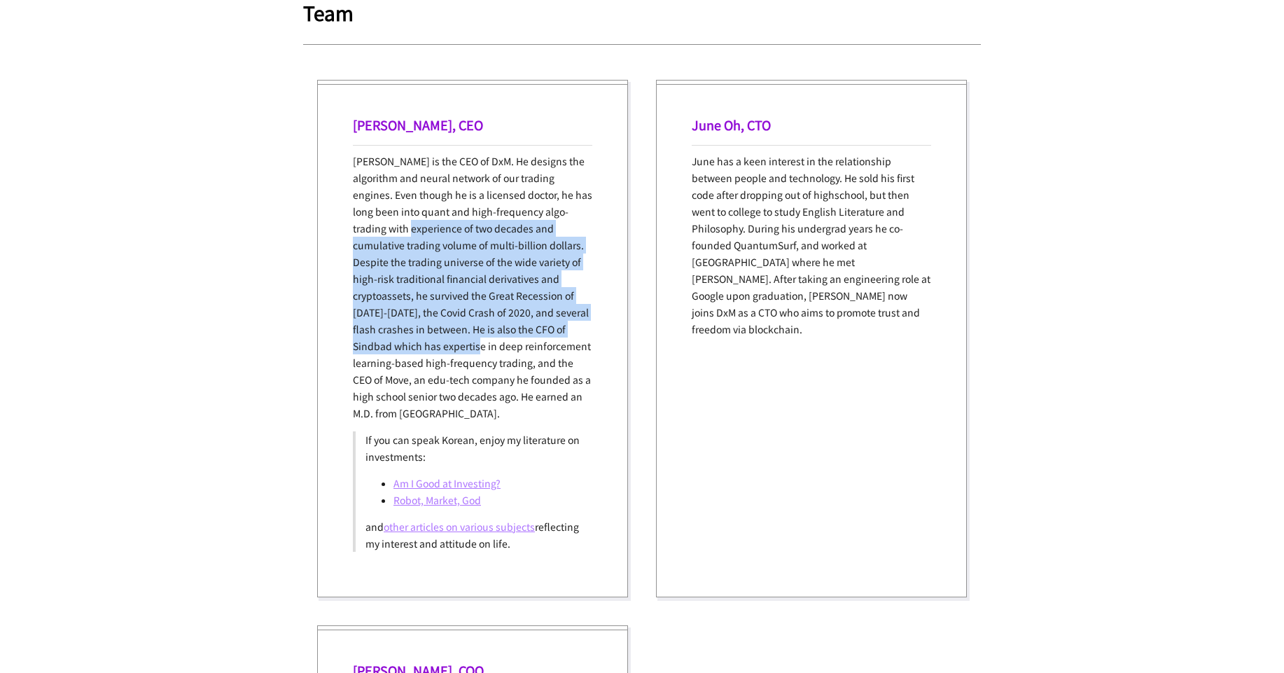
drag, startPoint x: 412, startPoint y: 228, endPoint x: 493, endPoint y: 345, distance: 142.3
click at [493, 345] on p "[PERSON_NAME] is the CEO of DxM. He designs the algorithm and neural network of…" at bounding box center [472, 287] width 239 height 269
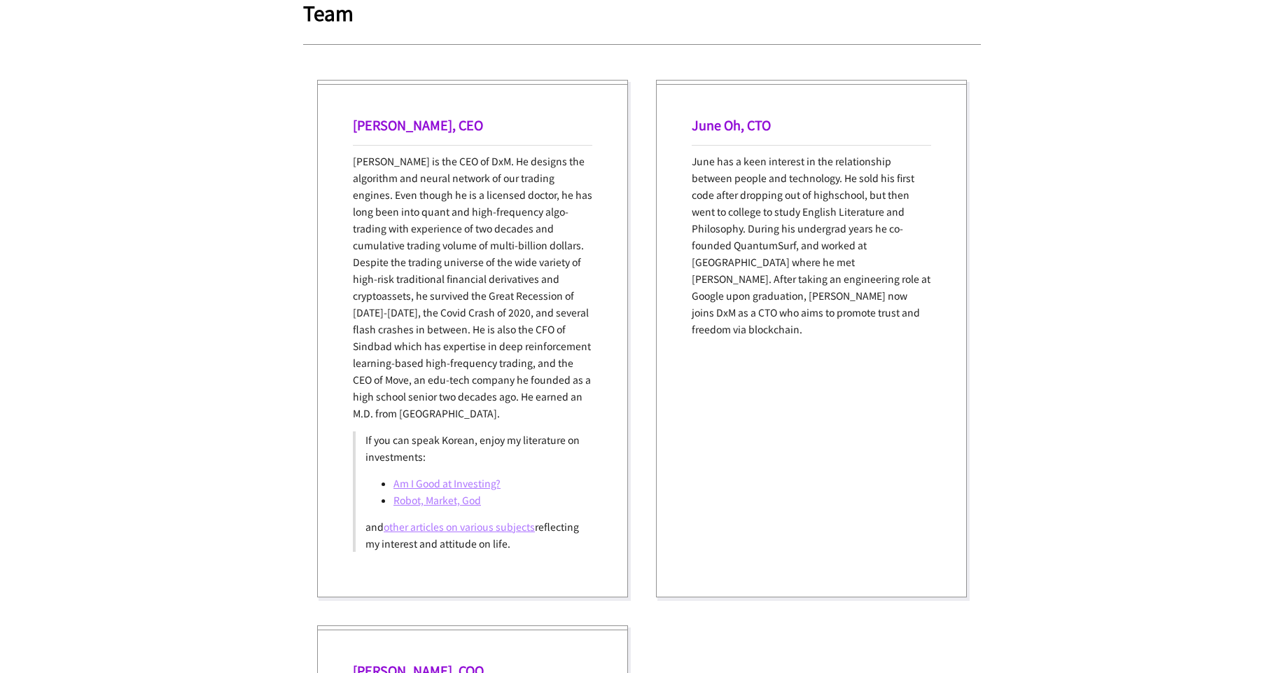
click at [496, 380] on p "[PERSON_NAME] is the CEO of DxM. He designs the algorithm and neural network of…" at bounding box center [472, 287] width 239 height 269
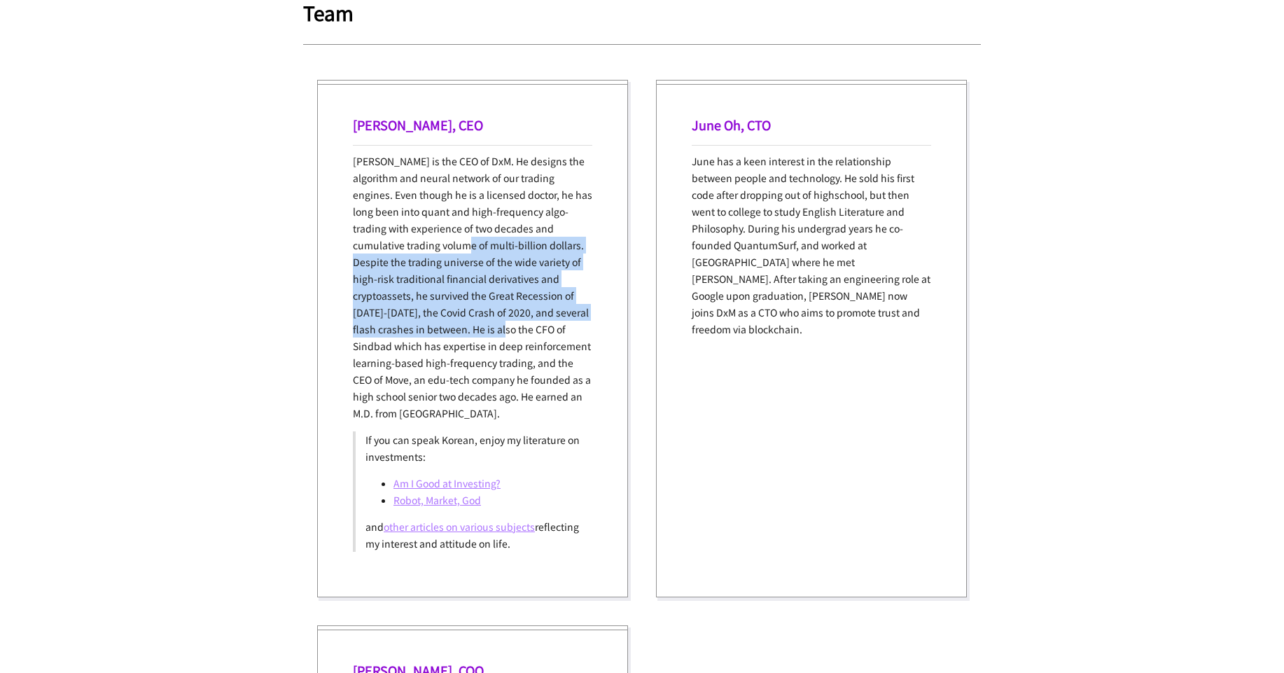
drag, startPoint x: 508, startPoint y: 318, endPoint x: 519, endPoint y: 334, distance: 20.0
click at [521, 335] on p "[PERSON_NAME] is the CEO of DxM. He designs the algorithm and neural network of…" at bounding box center [472, 287] width 239 height 269
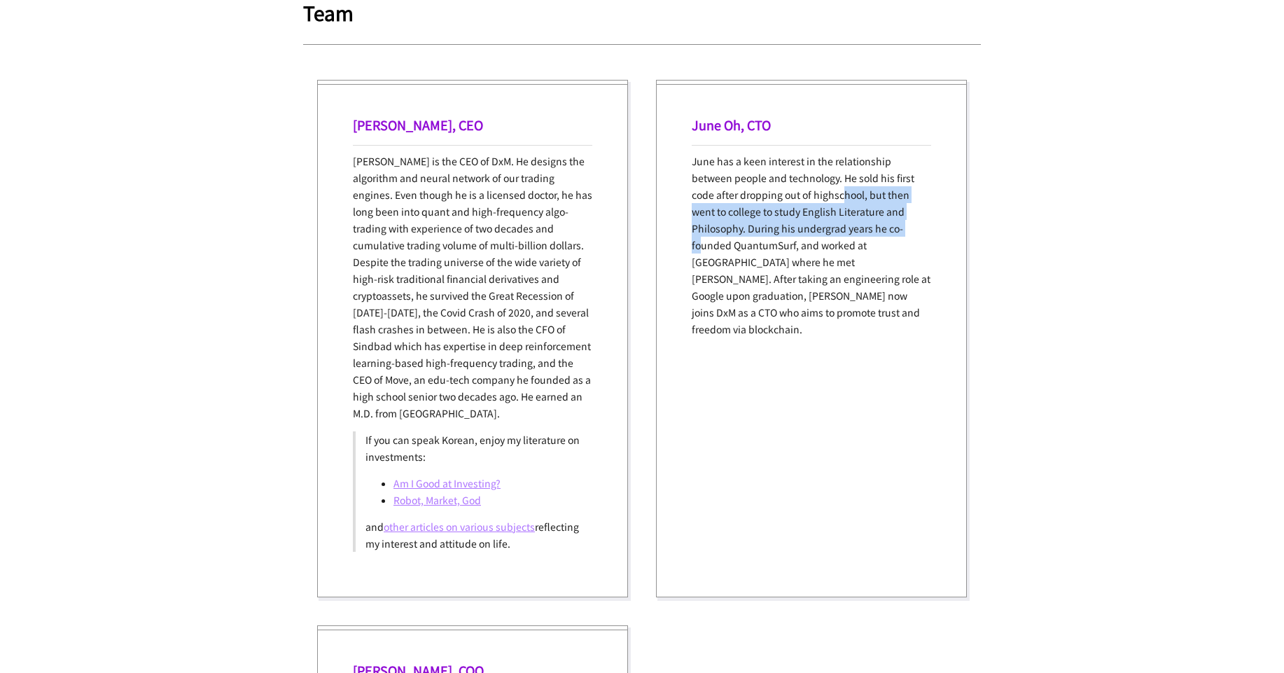
drag, startPoint x: 794, startPoint y: 193, endPoint x: 825, endPoint y: 223, distance: 43.1
click at [825, 223] on p "June has a keen interest in the relationship between people and technology. He …" at bounding box center [811, 245] width 239 height 185
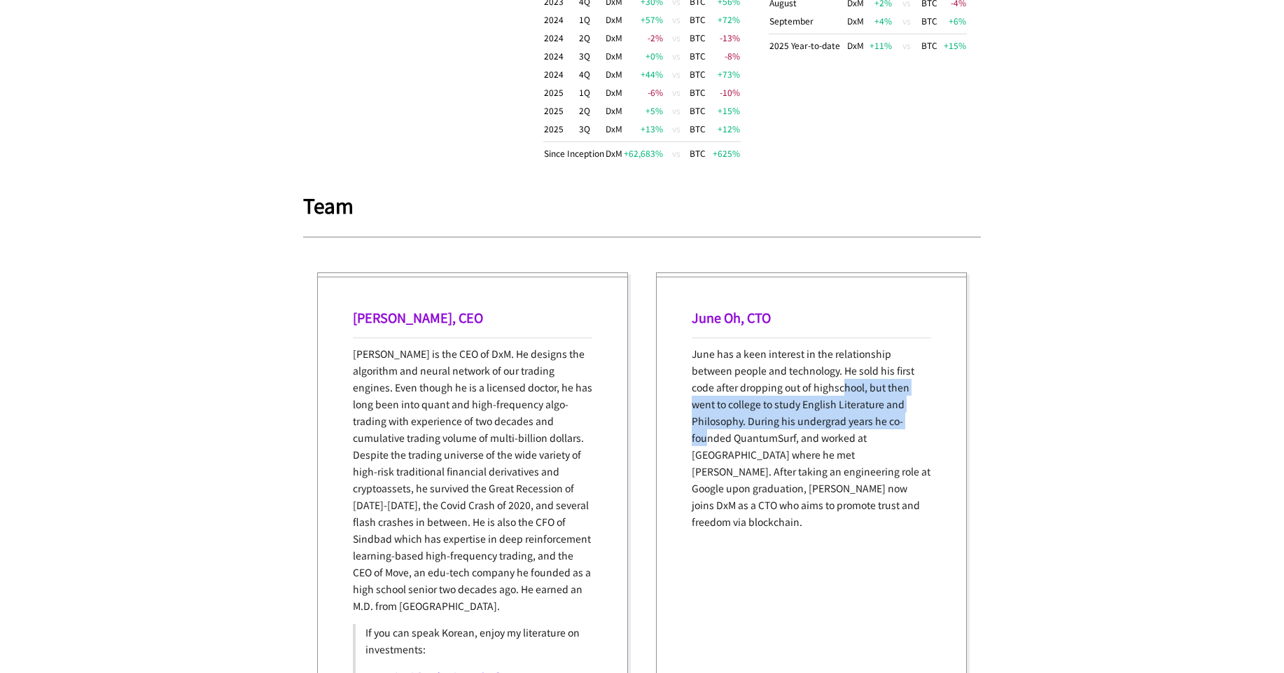
scroll to position [1428, 0]
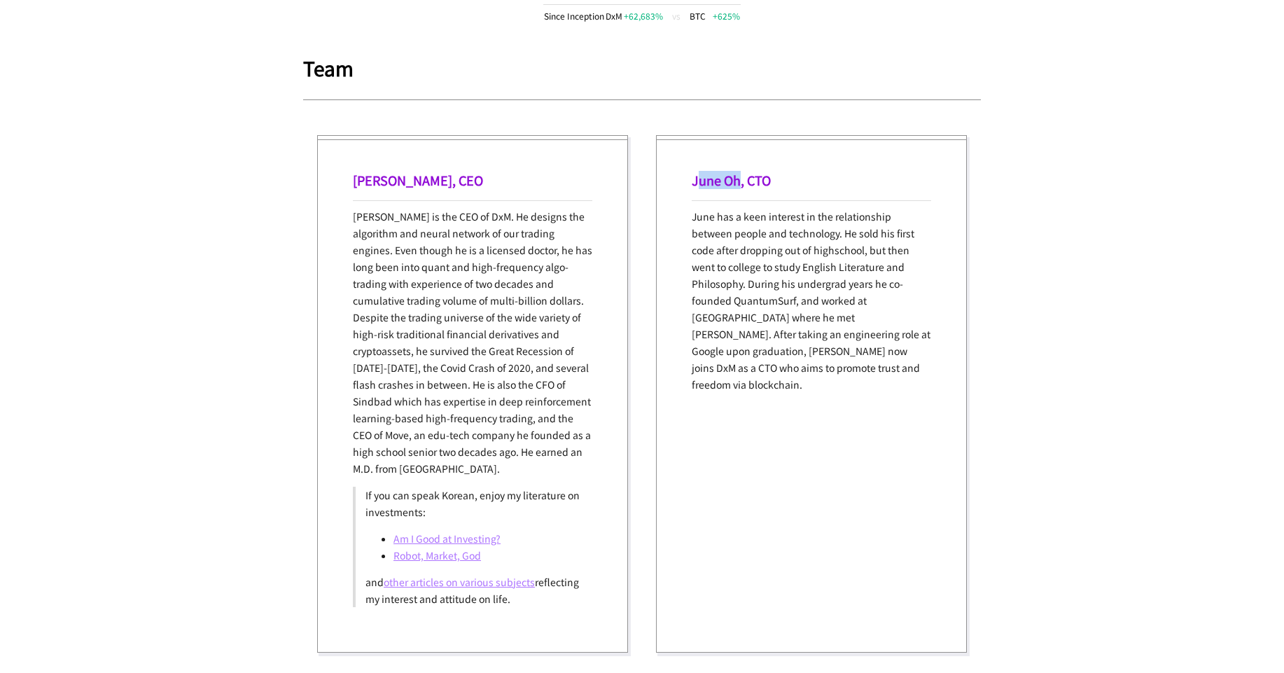
drag, startPoint x: 696, startPoint y: 177, endPoint x: 739, endPoint y: 179, distance: 43.4
click at [738, 178] on h1 "June Oh, CTO" at bounding box center [811, 180] width 239 height 18
click at [740, 181] on h1 "June Oh, CTO" at bounding box center [811, 180] width 239 height 18
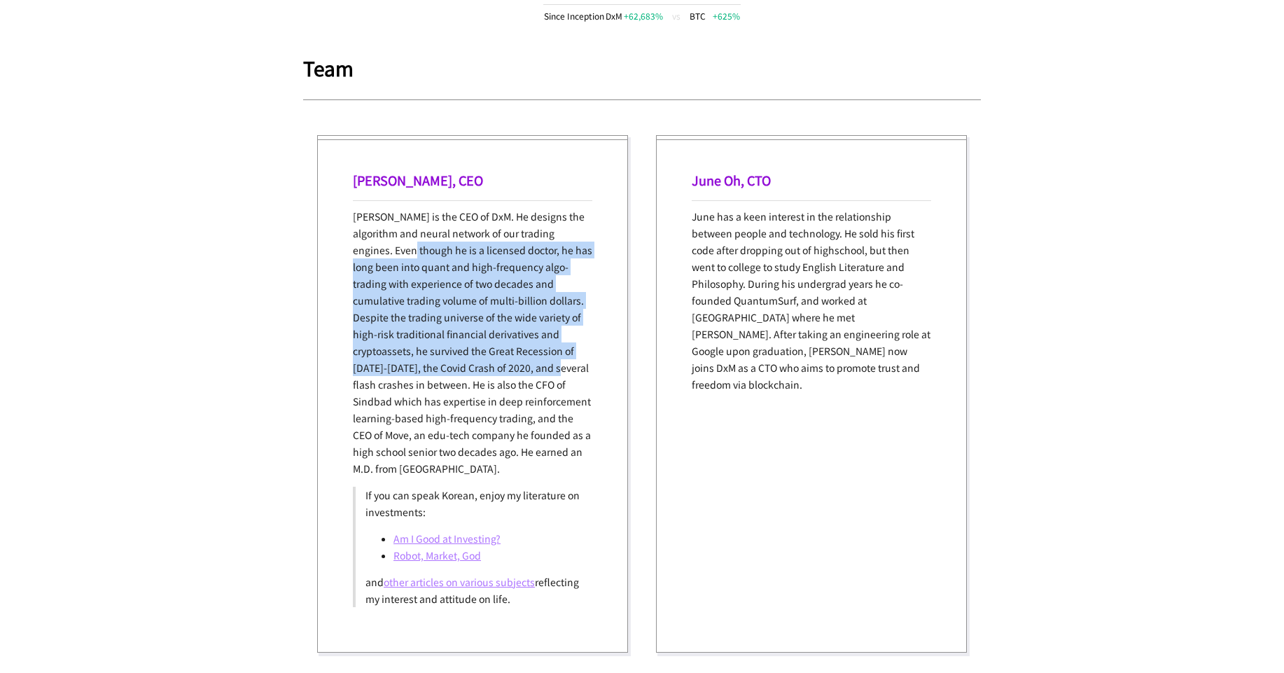
drag, startPoint x: 482, startPoint y: 301, endPoint x: 563, endPoint y: 359, distance: 99.3
click at [563, 359] on p "[PERSON_NAME] is the CEO of DxM. He designs the algorithm and neural network of…" at bounding box center [472, 342] width 239 height 269
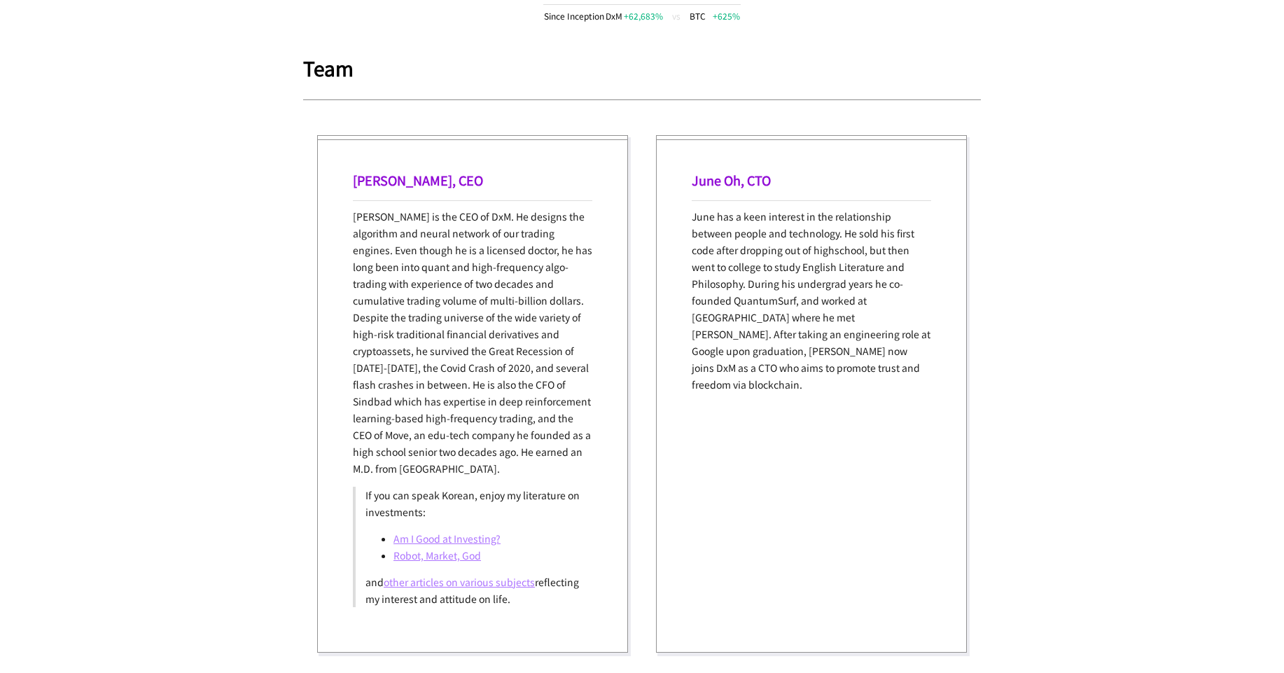
click at [496, 406] on p "[PERSON_NAME] is the CEO of DxM. He designs the algorithm and neural network of…" at bounding box center [472, 342] width 239 height 269
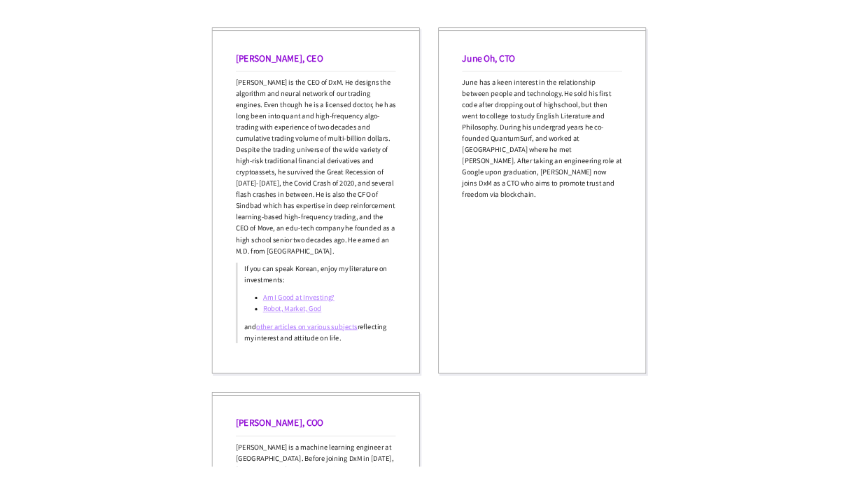
scroll to position [1903, 0]
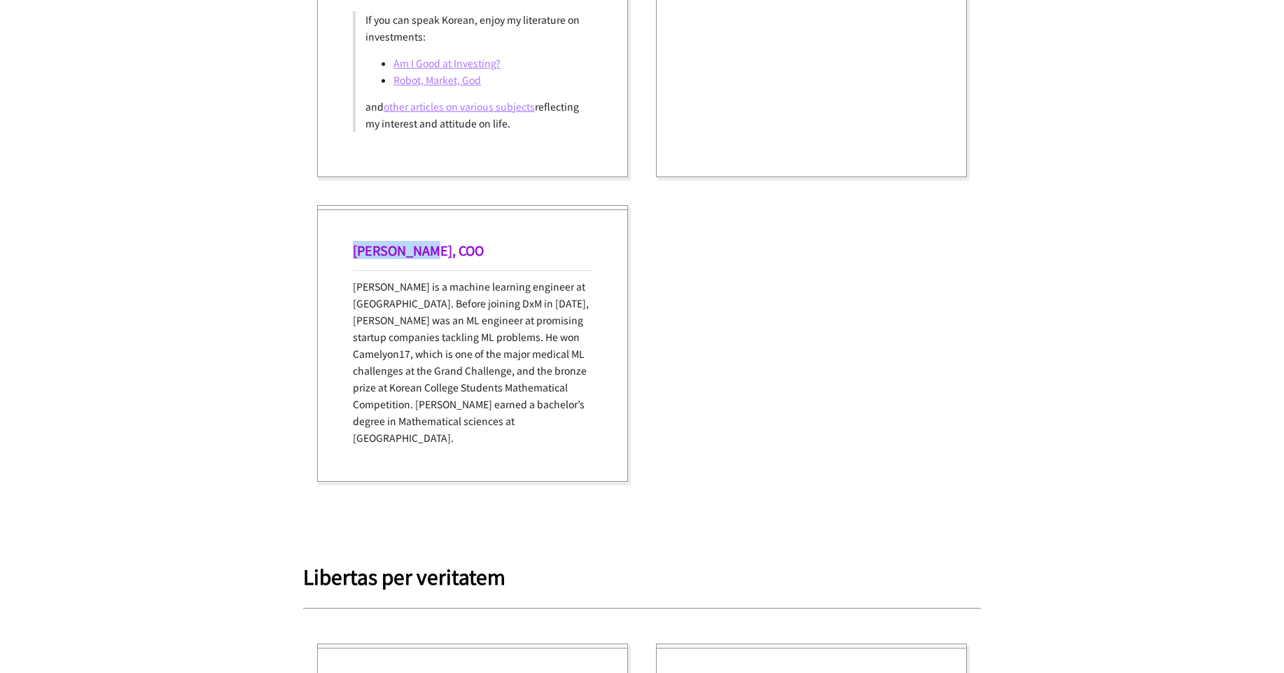
drag, startPoint x: 354, startPoint y: 253, endPoint x: 428, endPoint y: 253, distance: 73.5
click at [428, 253] on h1 "[PERSON_NAME], COO" at bounding box center [472, 250] width 239 height 18
copy h1 "[PERSON_NAME]"
